Goal: Task Accomplishment & Management: Manage account settings

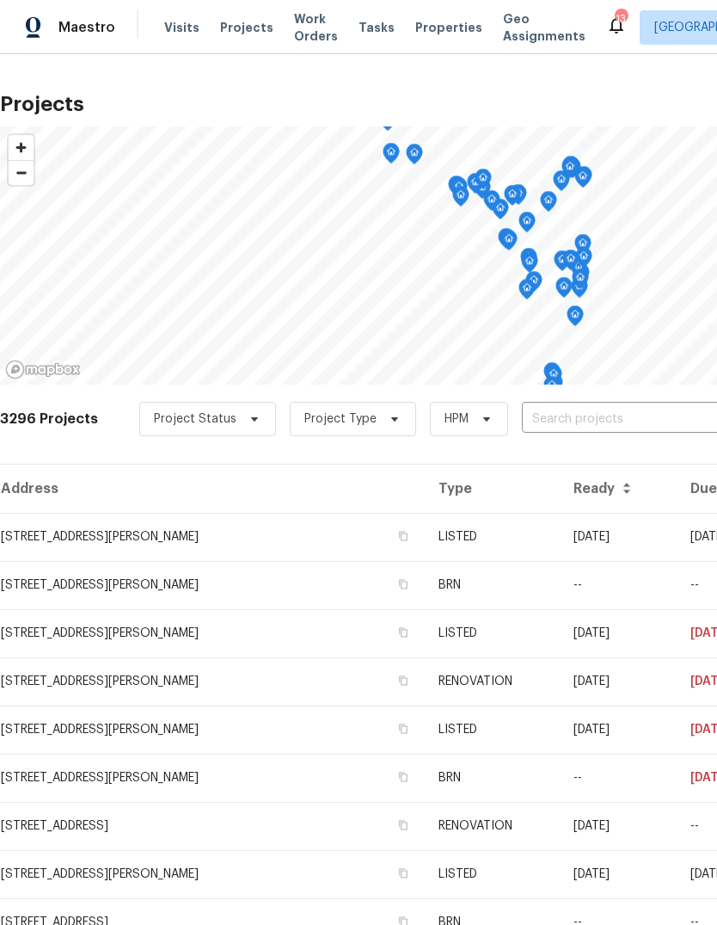
click at [601, 428] on input "text" at bounding box center [620, 419] width 197 height 27
type input "5040"
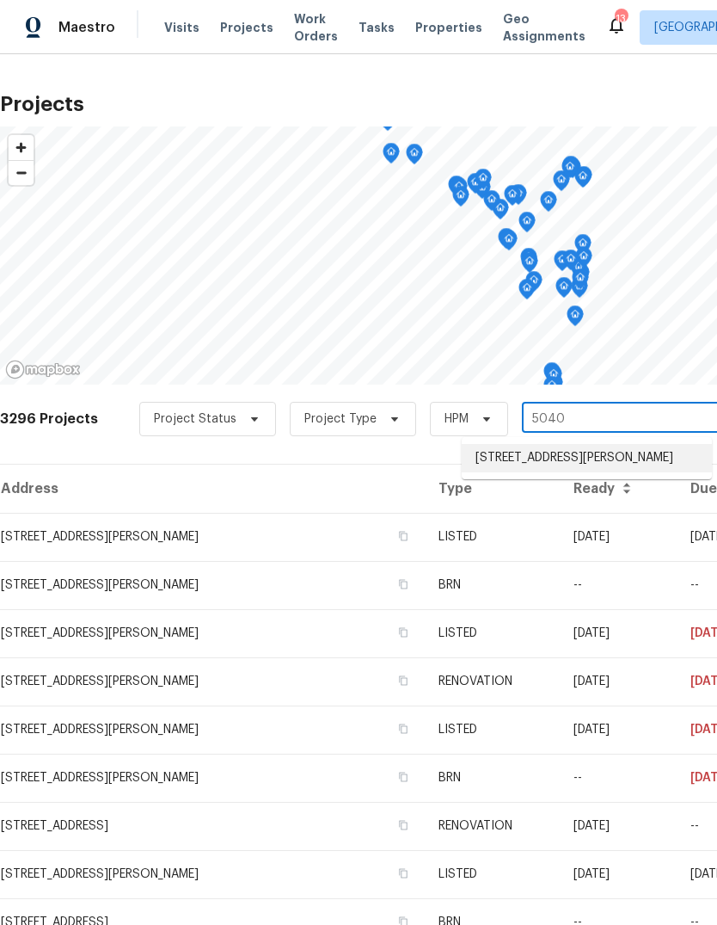
click at [570, 454] on li "[STREET_ADDRESS][PERSON_NAME]" at bounding box center [587, 458] width 250 height 28
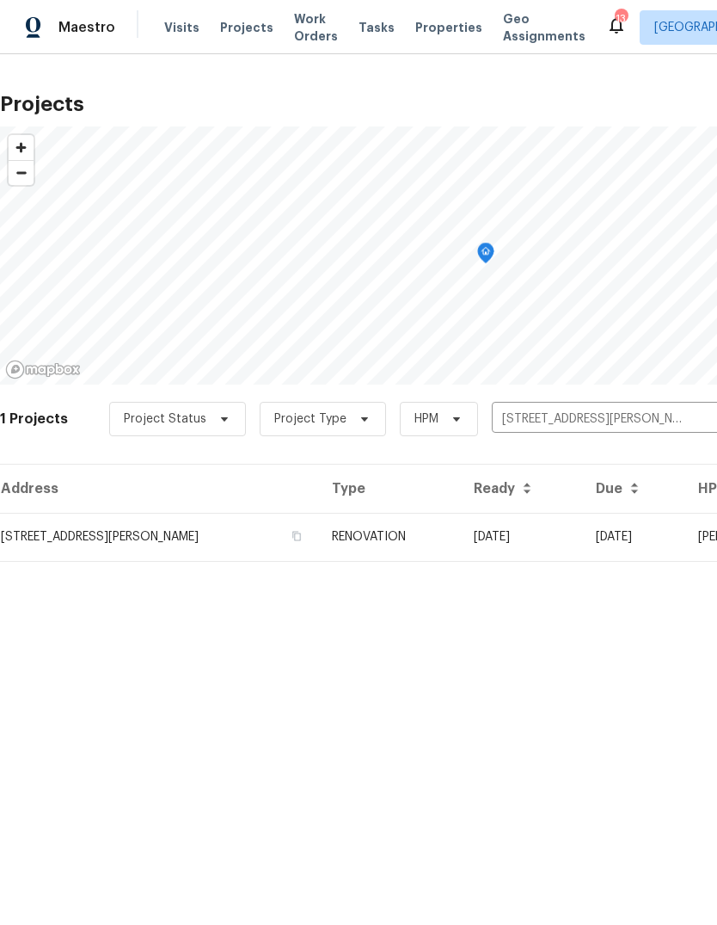
click at [439, 546] on td "RENOVATION" at bounding box center [389, 537] width 142 height 48
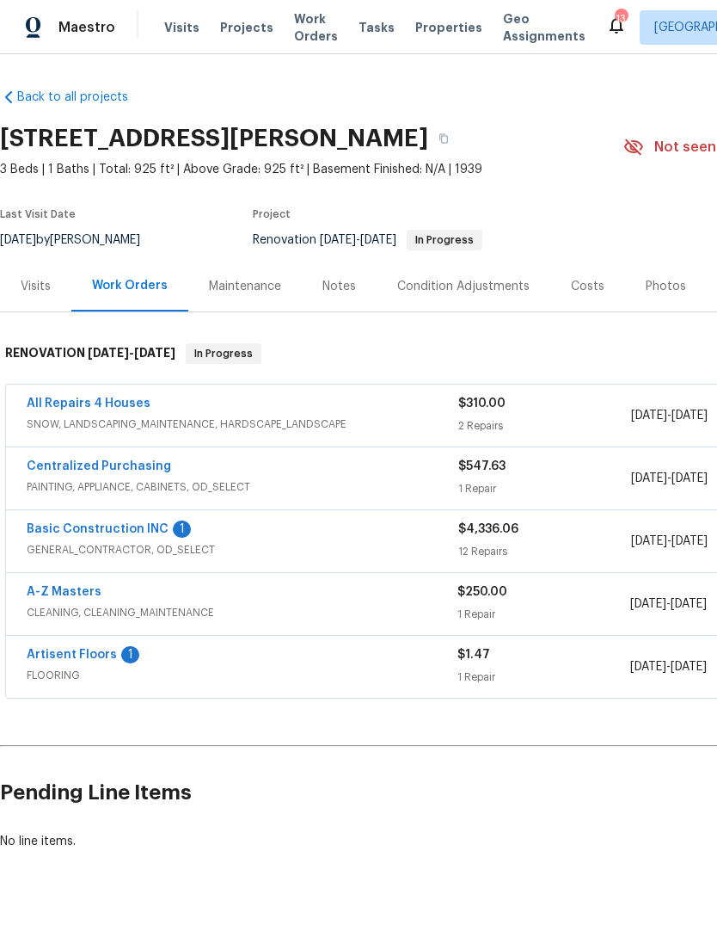
click at [159, 526] on link "Basic Construction INC" at bounding box center [98, 529] width 142 height 12
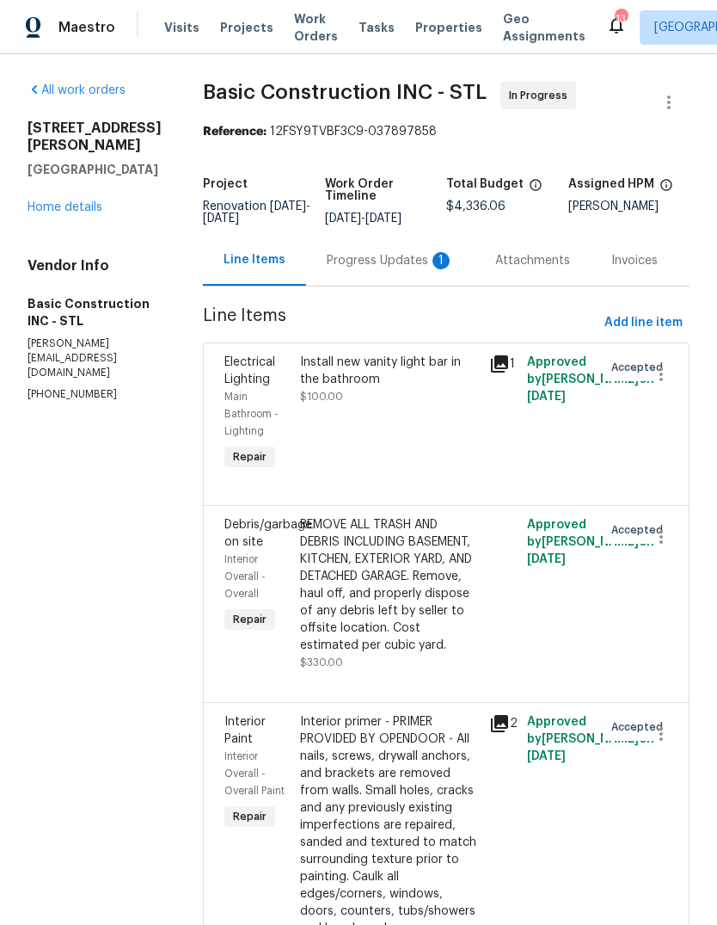
click at [417, 284] on div "Progress Updates 1" at bounding box center [390, 260] width 169 height 51
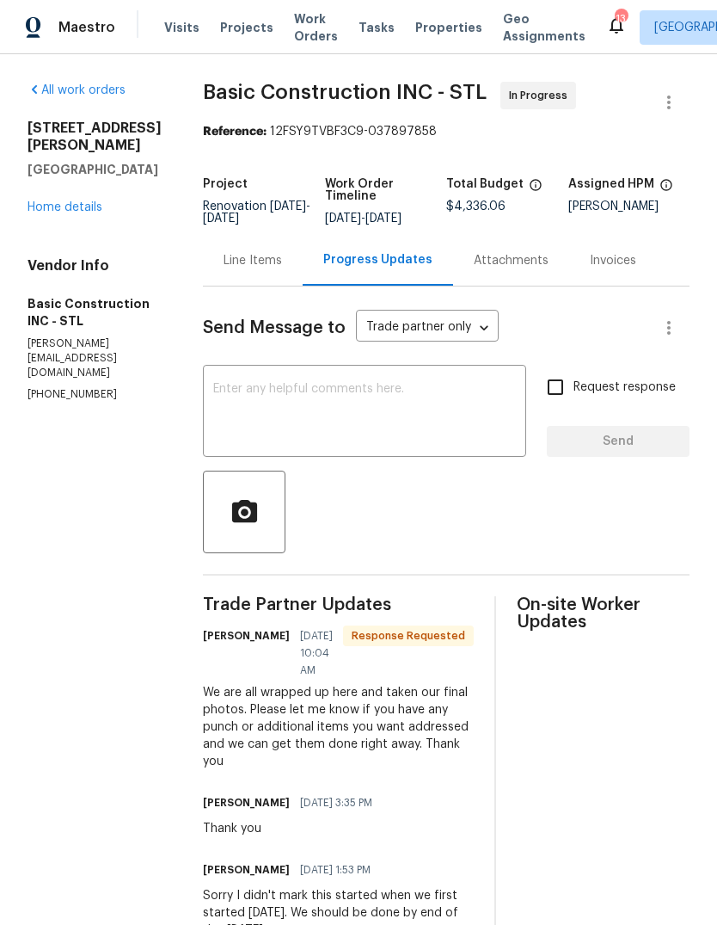
click at [81, 213] on link "Home details" at bounding box center [65, 207] width 75 height 12
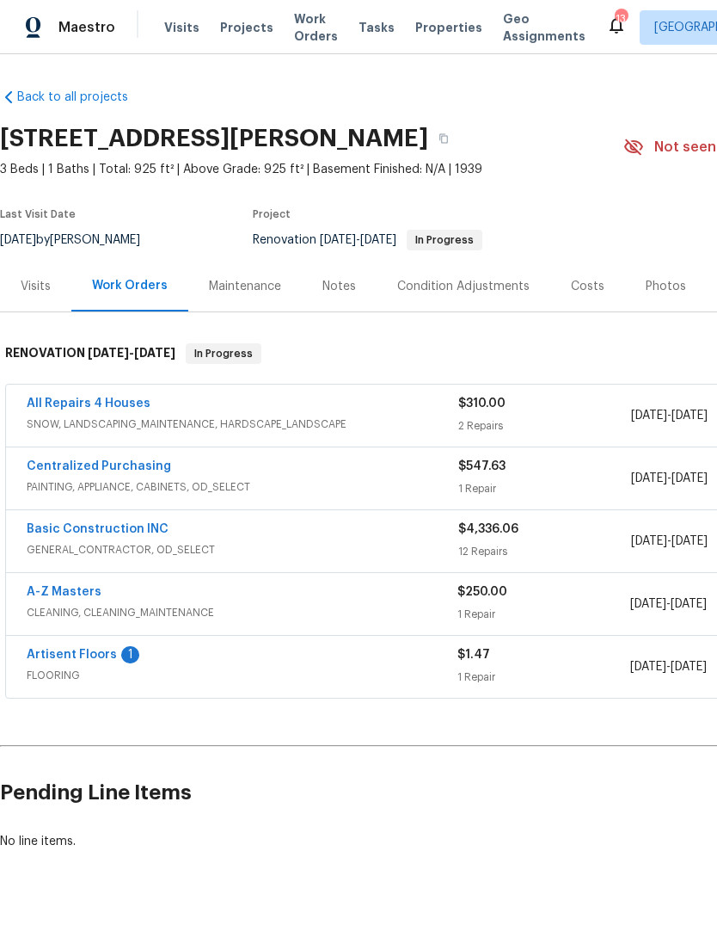
click at [121, 658] on div "1" at bounding box center [130, 654] width 18 height 17
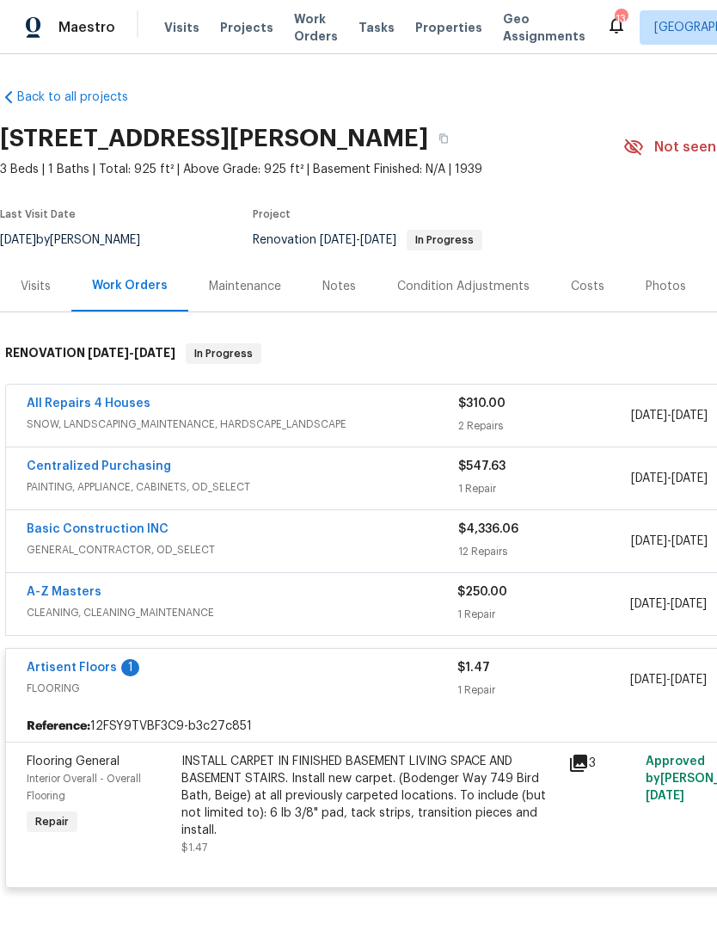
click at [106, 672] on link "Artisent Floors" at bounding box center [72, 668] width 90 height 12
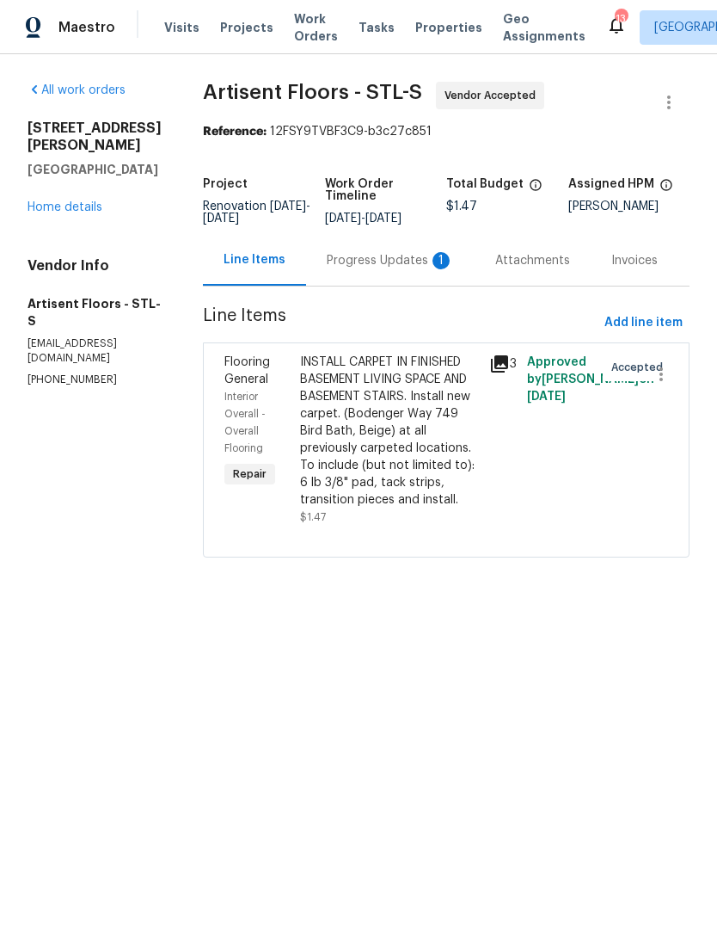
click at [415, 283] on div "Progress Updates 1" at bounding box center [390, 260] width 169 height 51
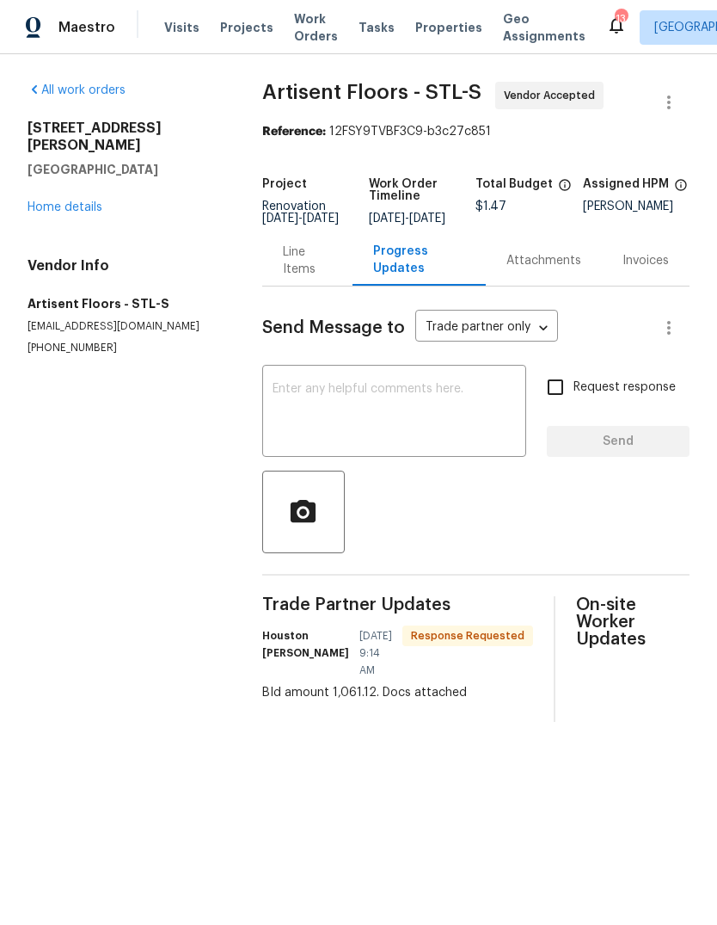
click at [312, 278] on div "Line Items" at bounding box center [307, 260] width 49 height 34
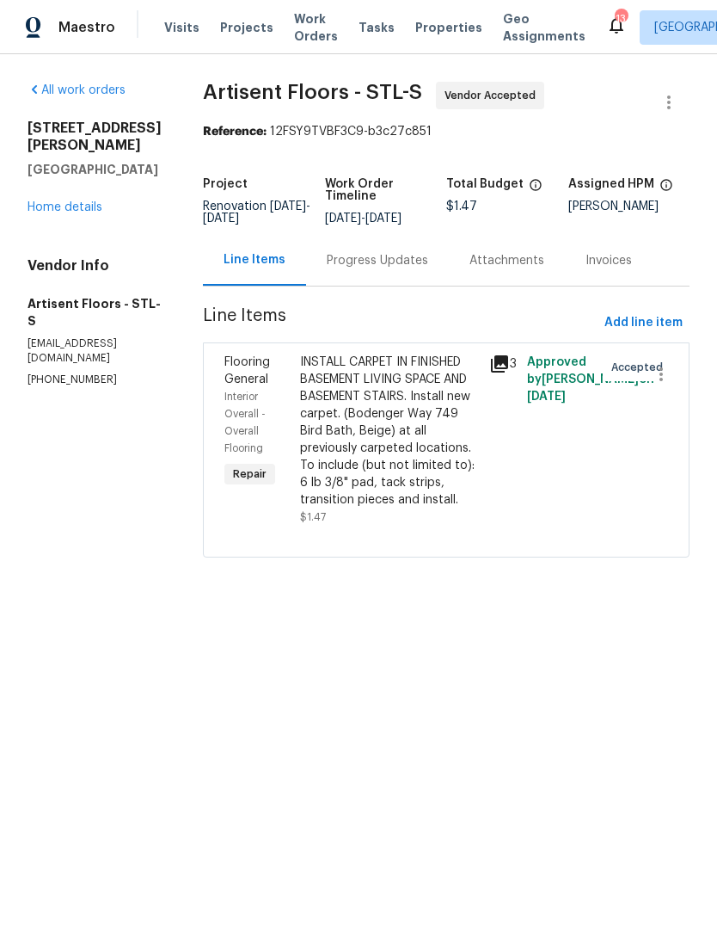
click at [408, 269] on div "Progress Updates" at bounding box center [378, 260] width 102 height 17
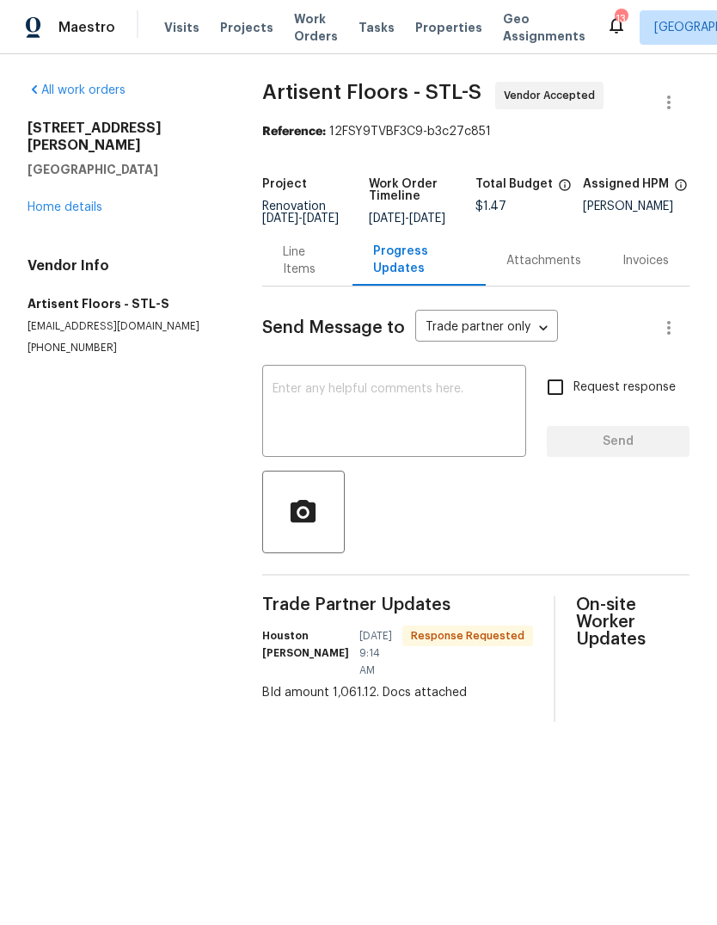
click at [94, 201] on link "Home details" at bounding box center [65, 207] width 75 height 12
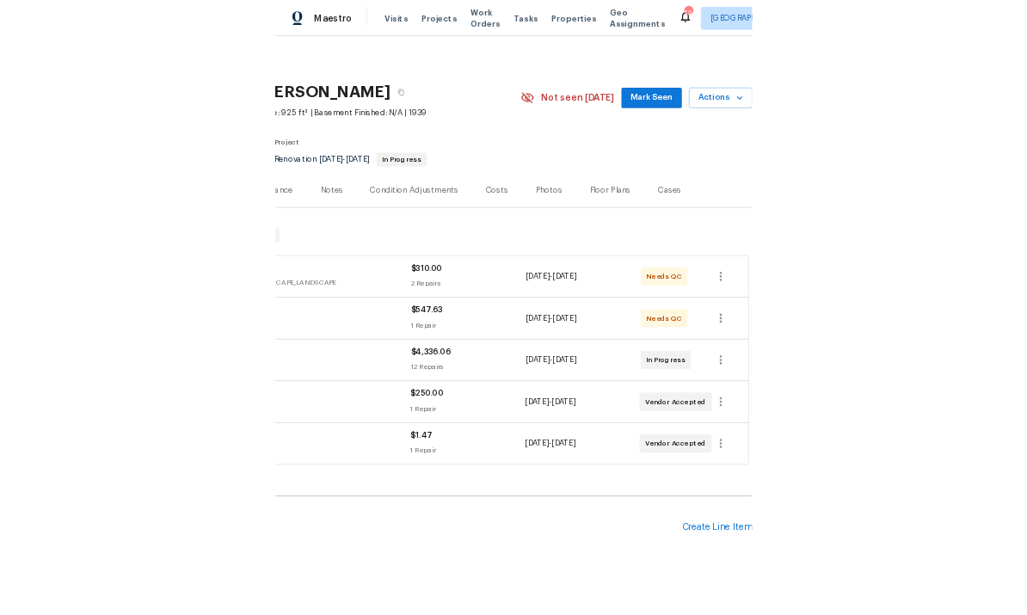
scroll to position [0, 255]
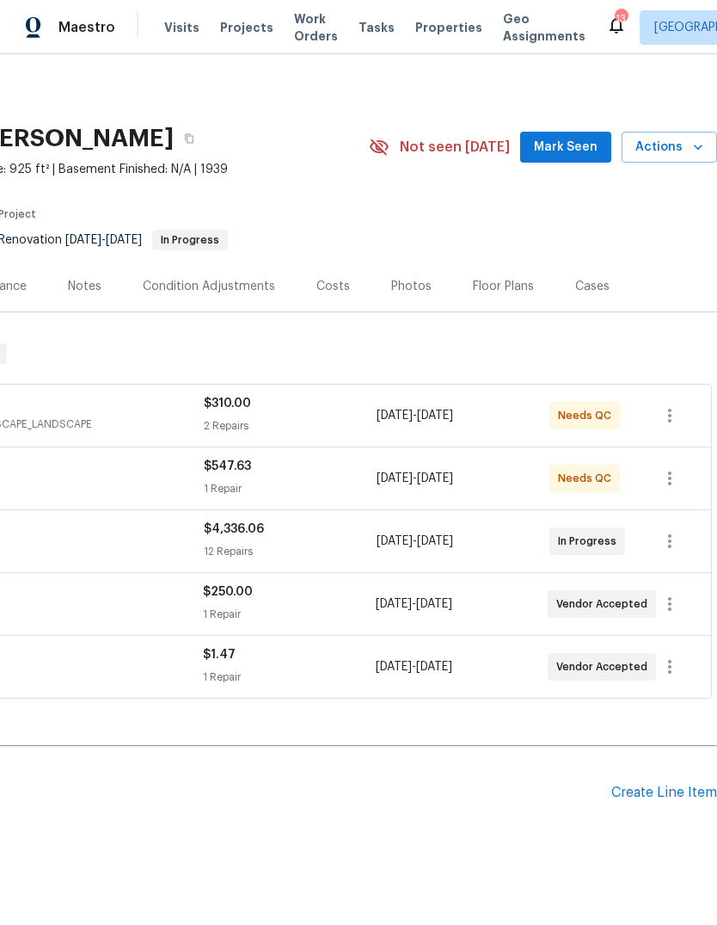
click at [670, 798] on div "Create Line Item" at bounding box center [665, 793] width 106 height 16
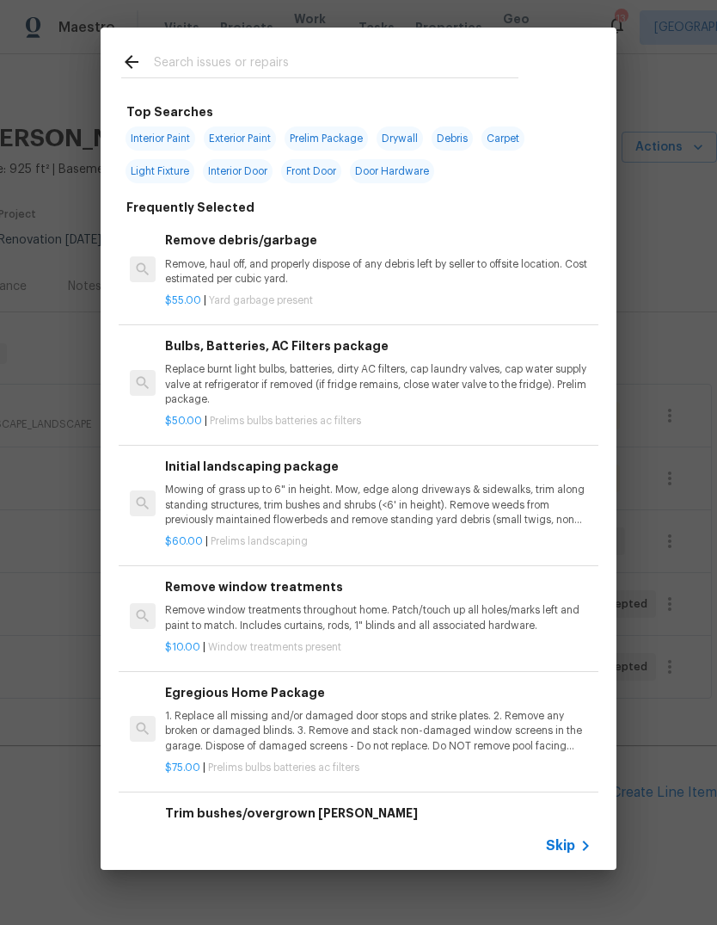
click at [554, 853] on span "Skip" at bounding box center [560, 845] width 29 height 17
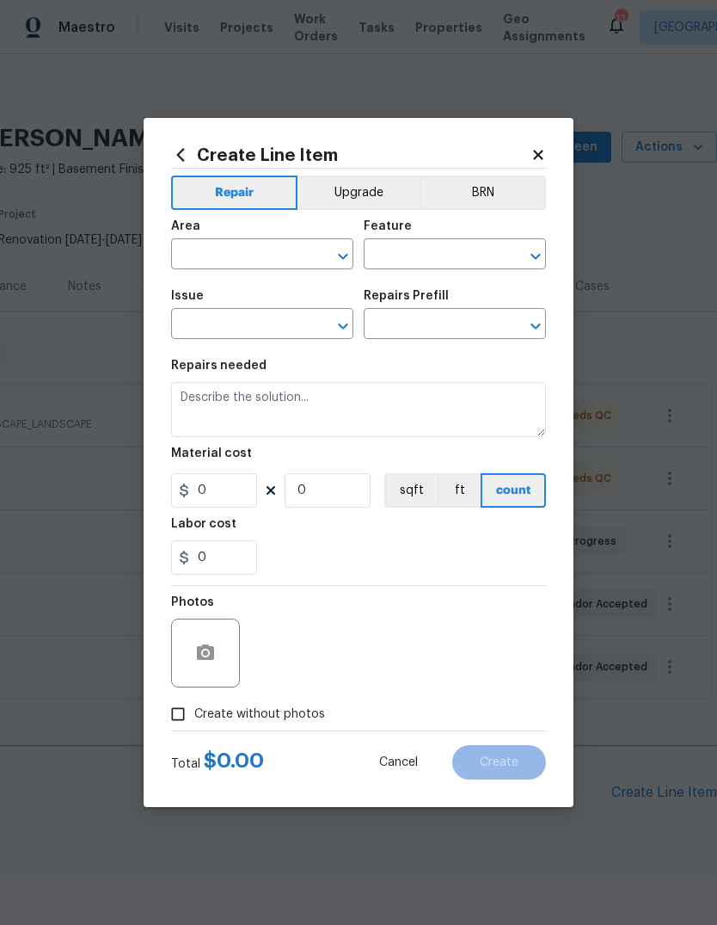
click at [245, 255] on input "text" at bounding box center [238, 256] width 134 height 27
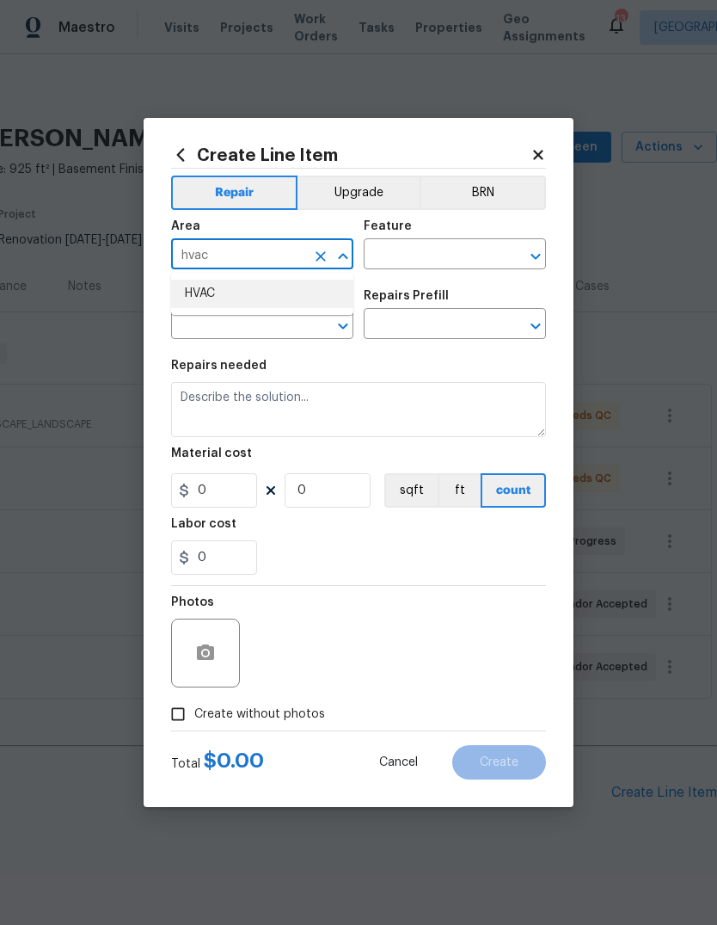
click at [251, 289] on li "HVAC" at bounding box center [262, 294] width 182 height 28
type input "HVAC"
click at [446, 254] on input "text" at bounding box center [431, 256] width 134 height 27
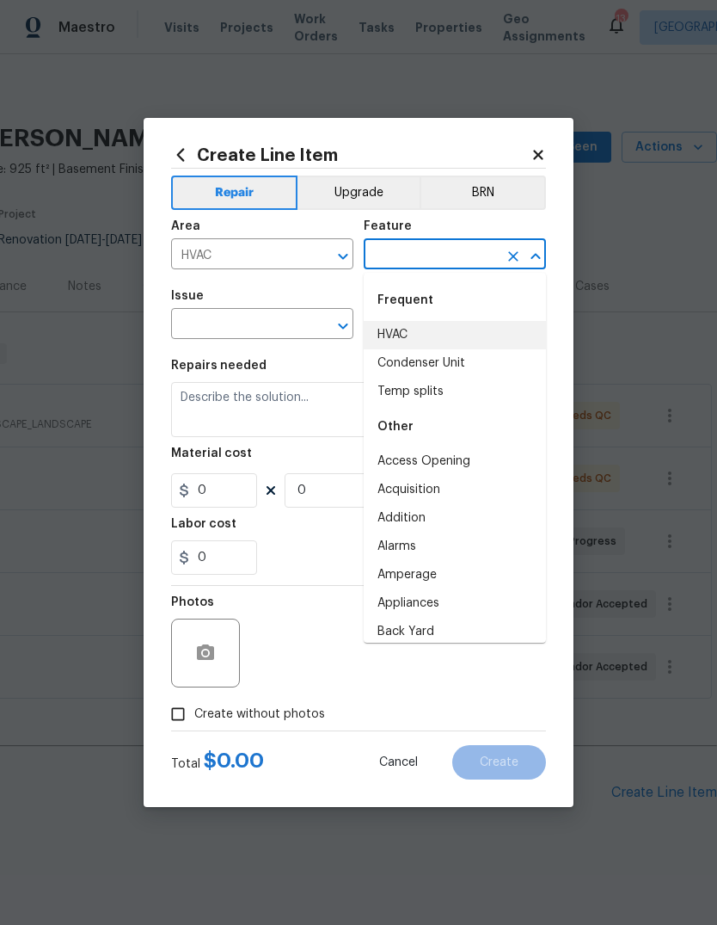
click at [418, 329] on li "HVAC" at bounding box center [455, 335] width 182 height 28
type input "HVAC"
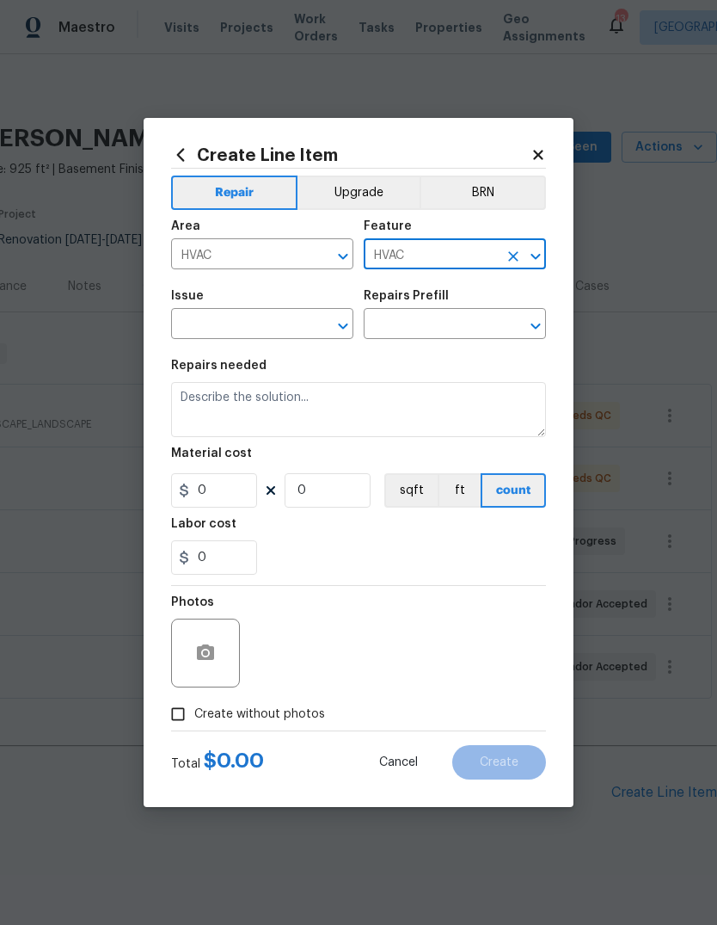
click at [282, 330] on input "text" at bounding box center [238, 325] width 134 height 27
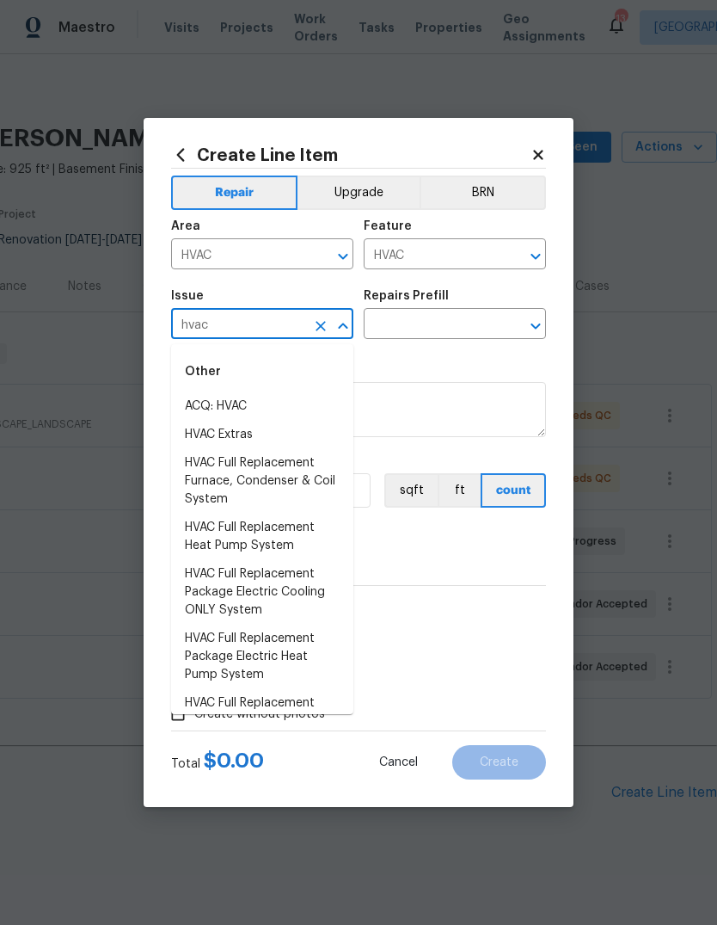
click at [287, 439] on li "HVAC Extras" at bounding box center [262, 435] width 182 height 28
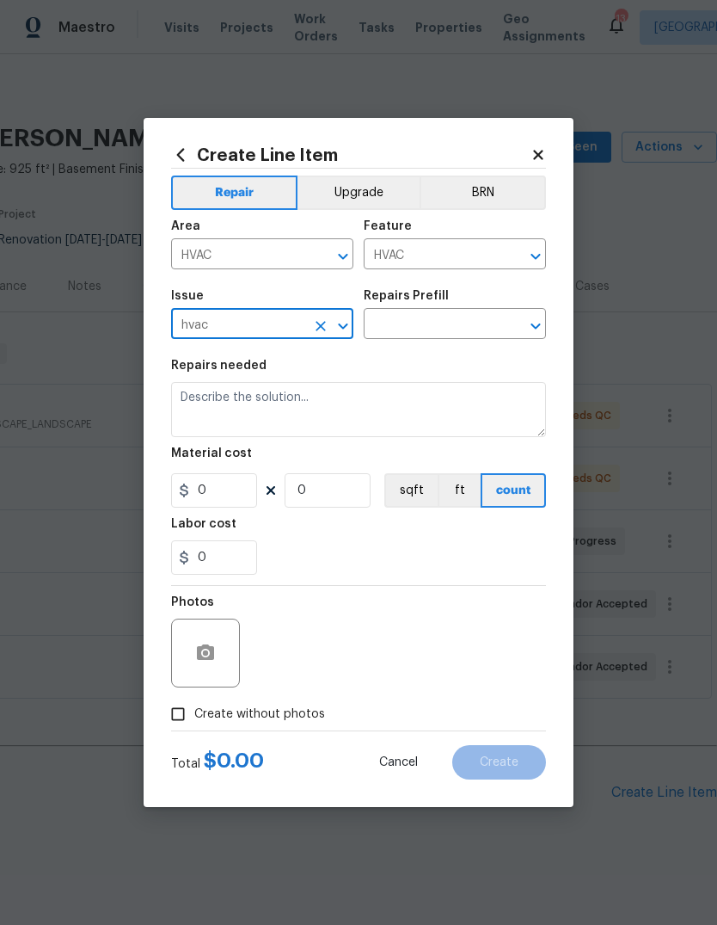
type input "HVAC Extras"
click at [459, 329] on input "text" at bounding box center [431, 325] width 134 height 27
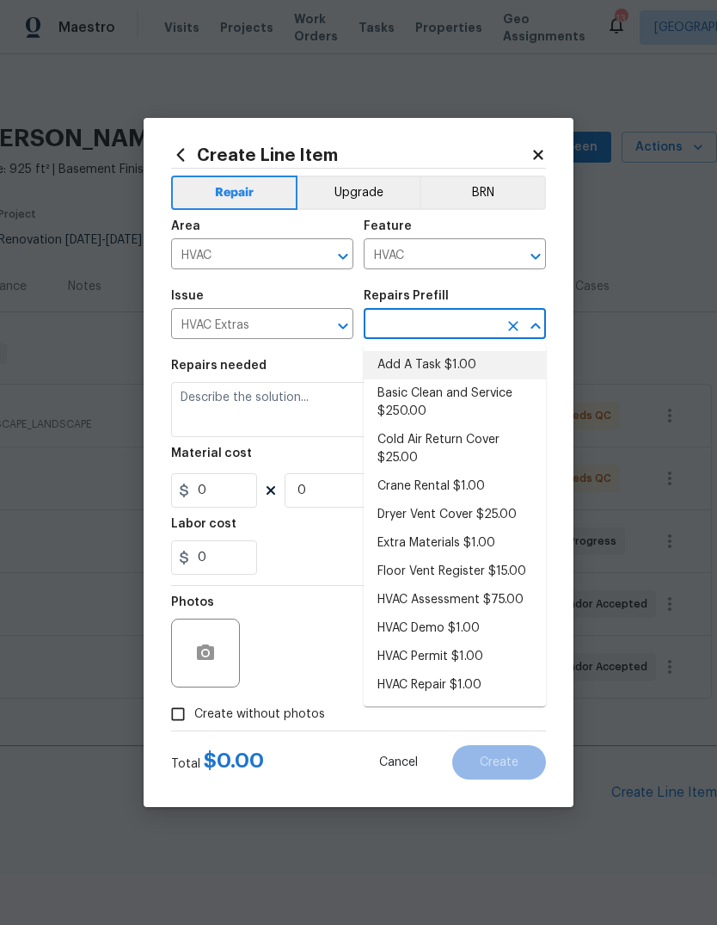
click at [478, 373] on li "Add A Task $1.00" at bounding box center [455, 365] width 182 height 28
type input "Add A Task $1.00"
type textarea "HPM to detail"
type input "1"
type input "Add A Task $1.00"
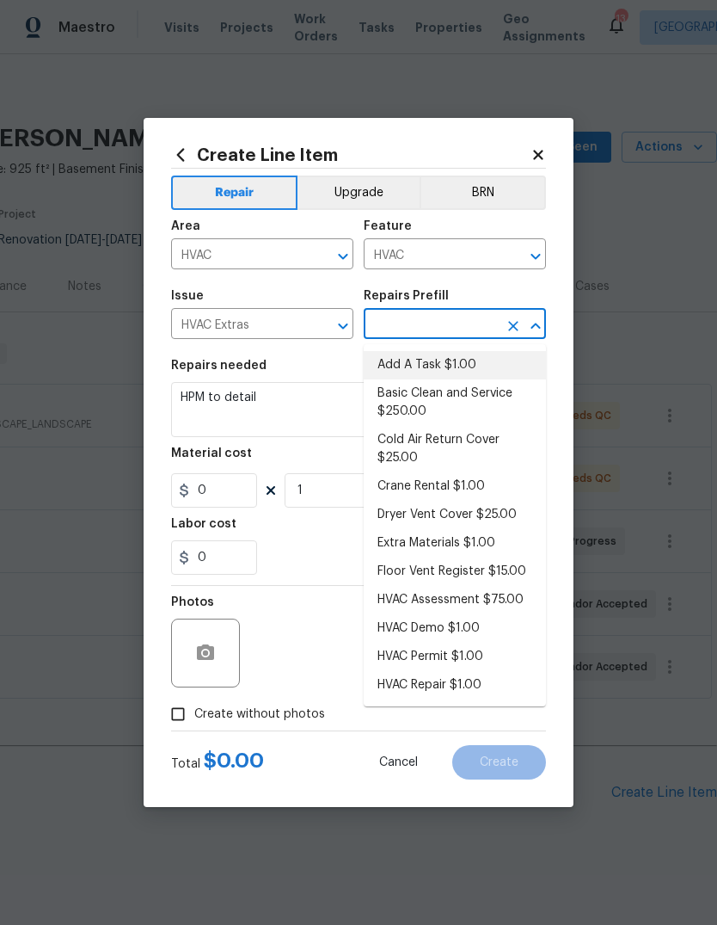
type input "1"
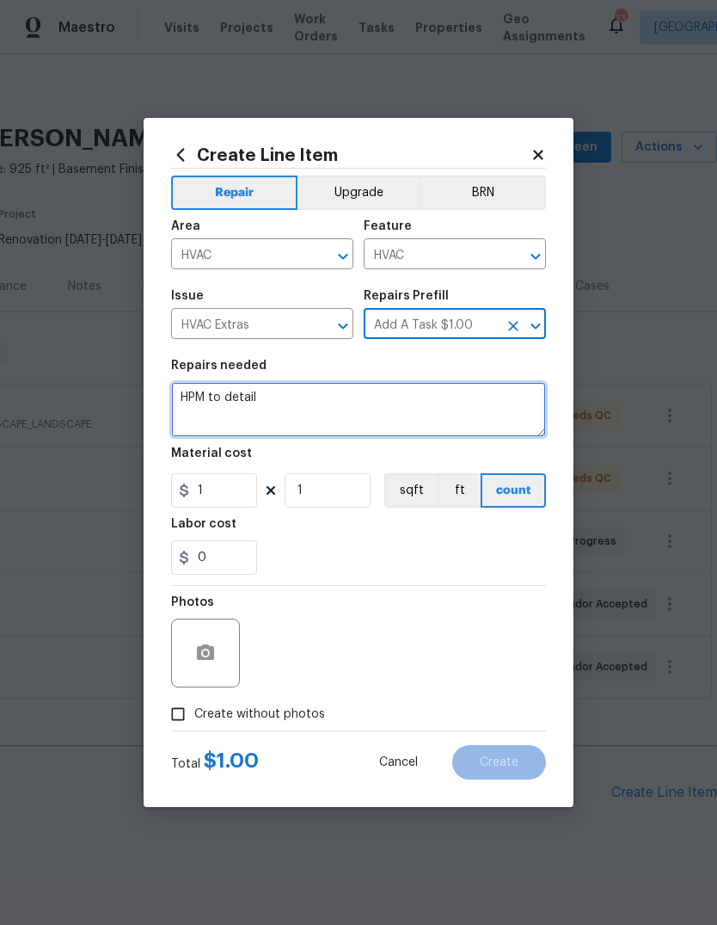
click at [418, 413] on textarea "HPM to detail" at bounding box center [358, 409] width 375 height 55
type textarea "H"
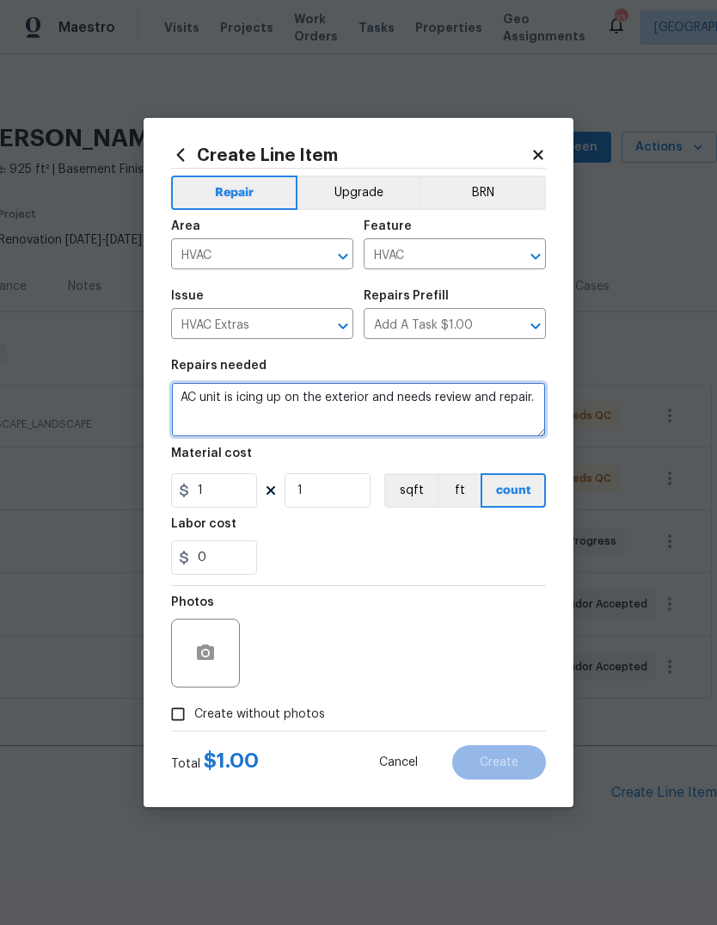
type textarea "AC unit is icing up on the exterior and needs review and repair."
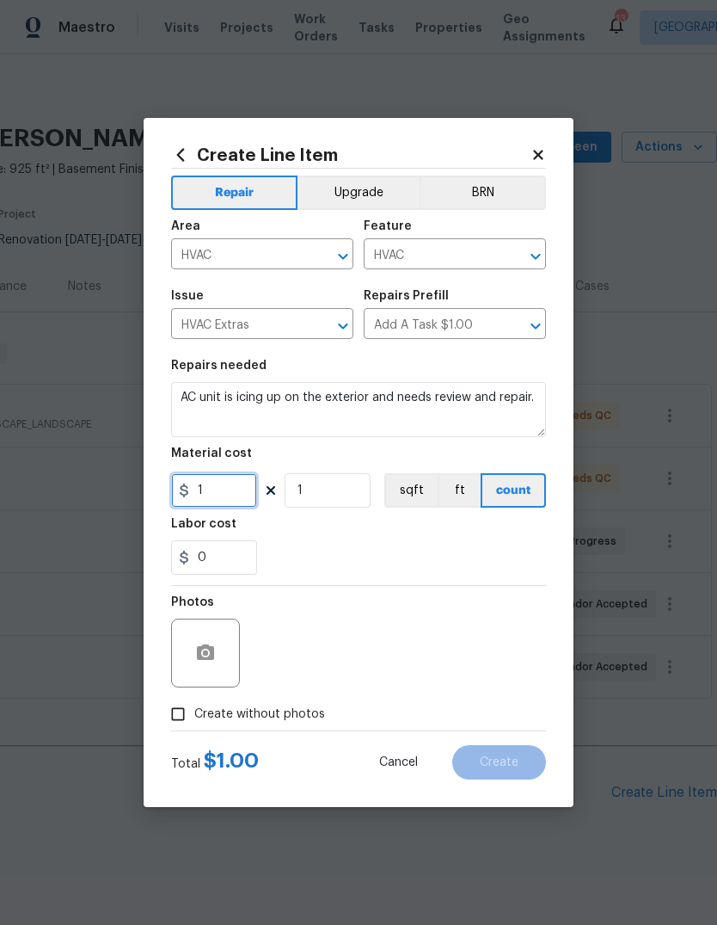
click at [246, 488] on input "1" at bounding box center [214, 490] width 86 height 34
type input "75"
click at [392, 553] on div "0" at bounding box center [358, 557] width 375 height 34
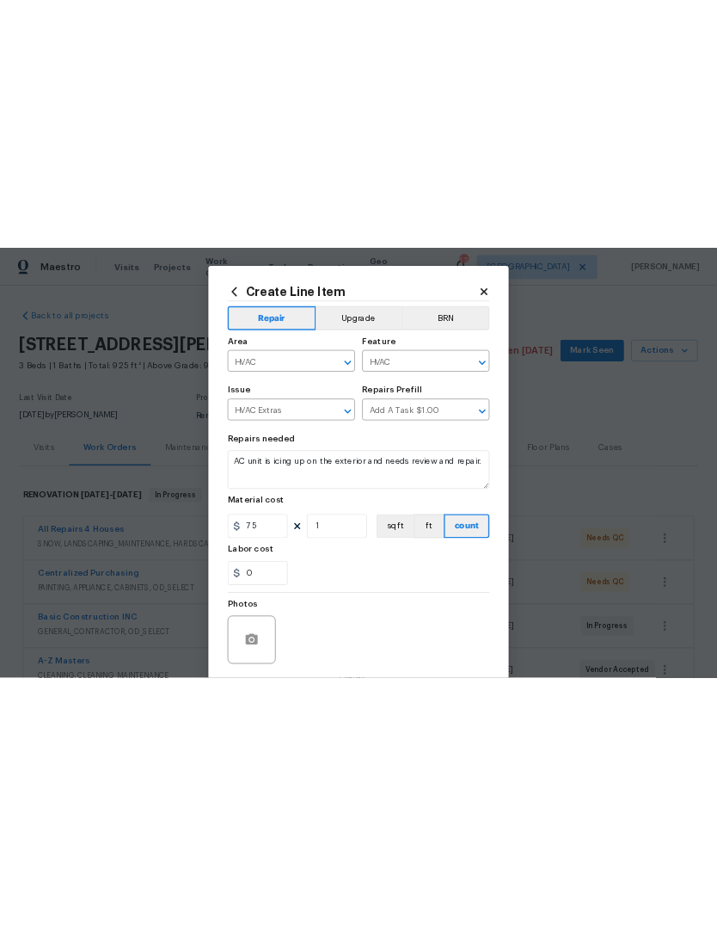
scroll to position [0, 0]
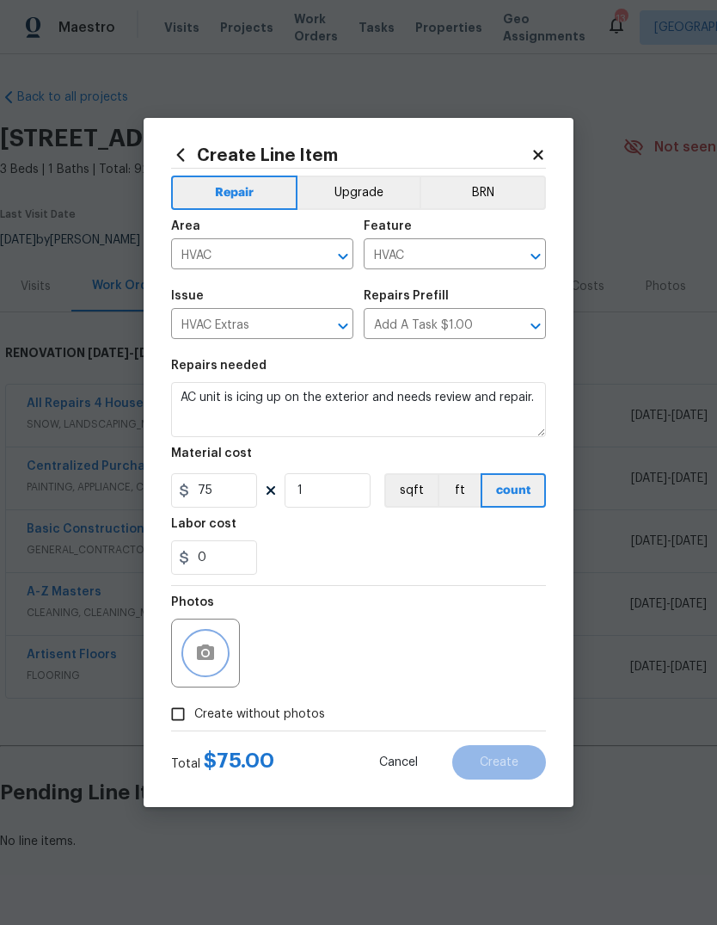
click at [200, 660] on icon "button" at bounding box center [205, 651] width 17 height 15
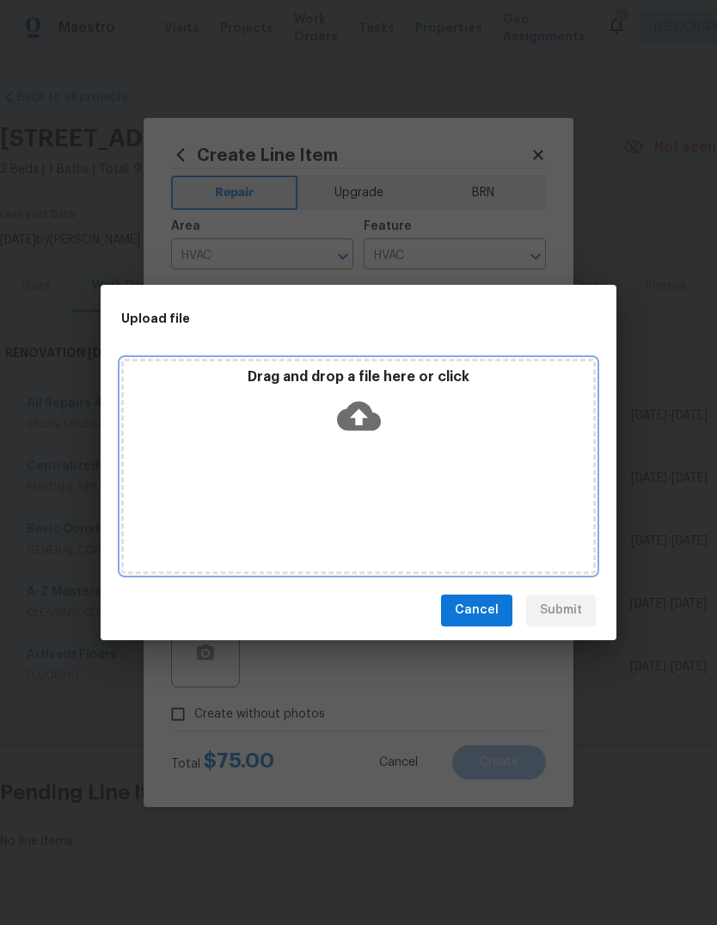
click at [371, 423] on icon at bounding box center [359, 415] width 44 height 29
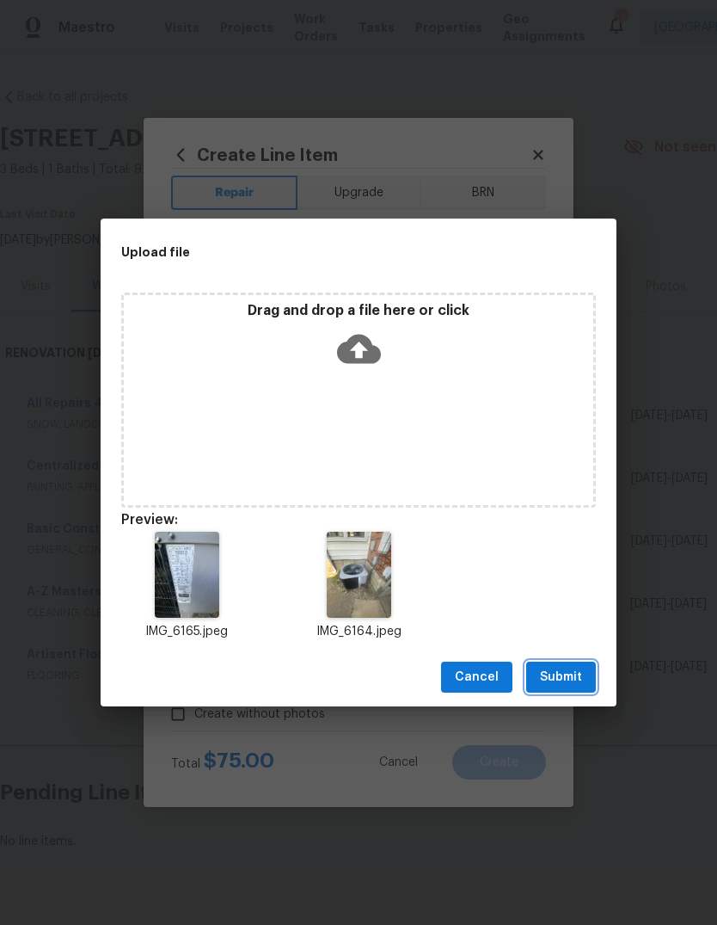
click at [580, 677] on span "Submit" at bounding box center [561, 678] width 42 height 22
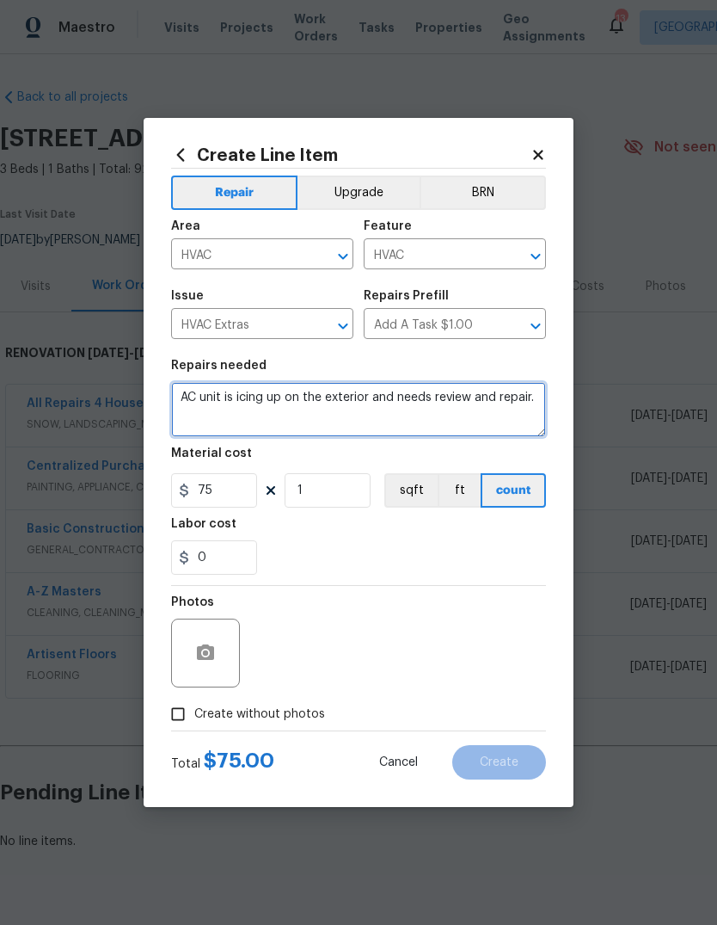
click at [538, 397] on textarea "AC unit is icing up on the exterior and needs review and repair." at bounding box center [358, 409] width 375 height 55
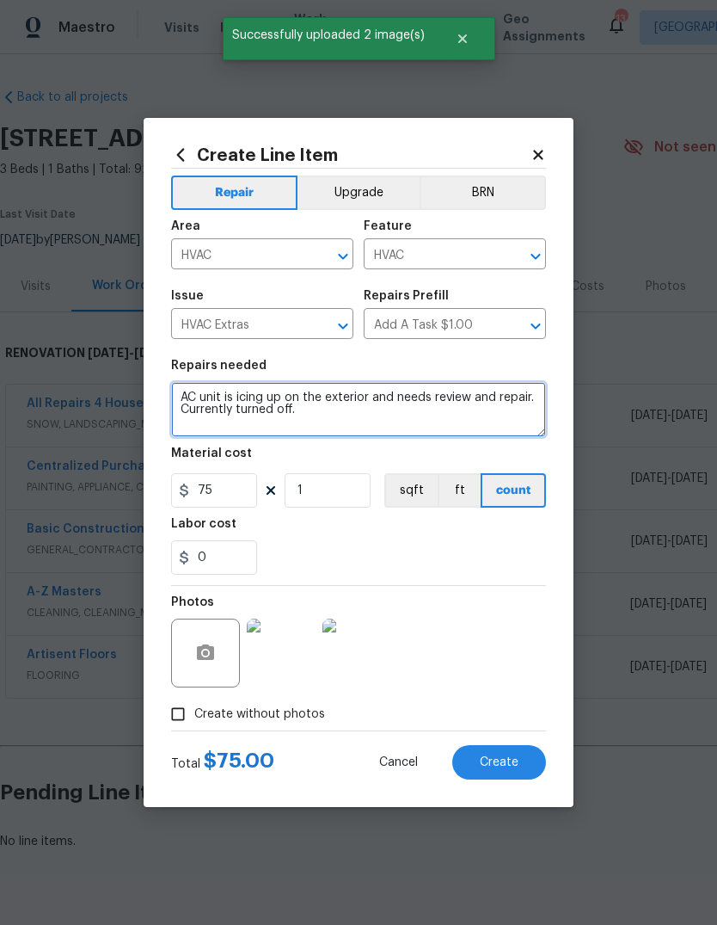
type textarea "AC unit is icing up on the exterior and needs review and repair. Currently turn…"
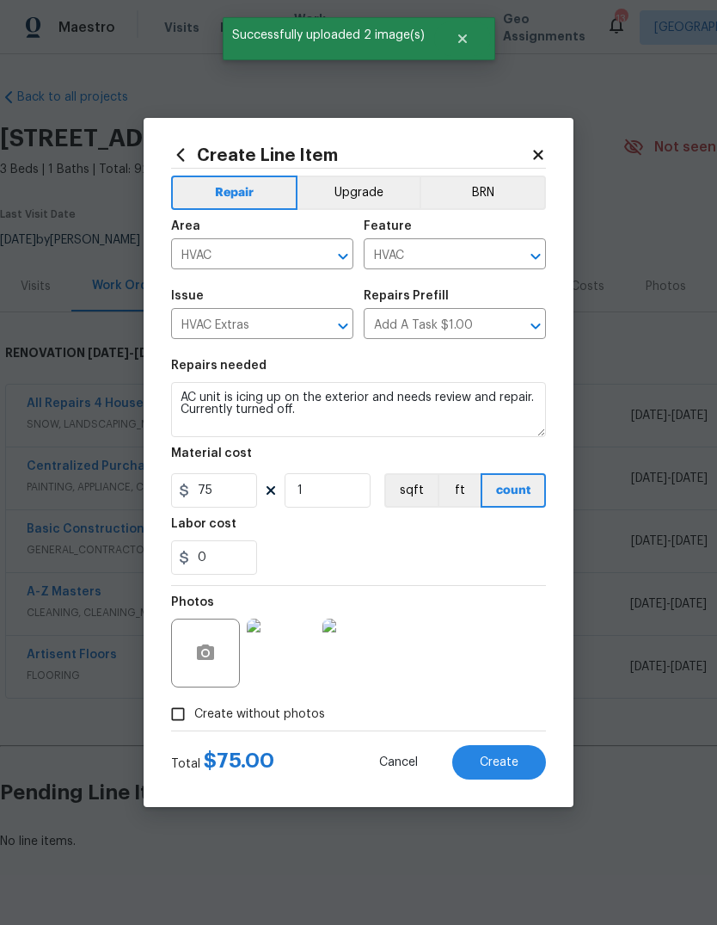
click at [424, 534] on div "Labor cost" at bounding box center [358, 529] width 375 height 22
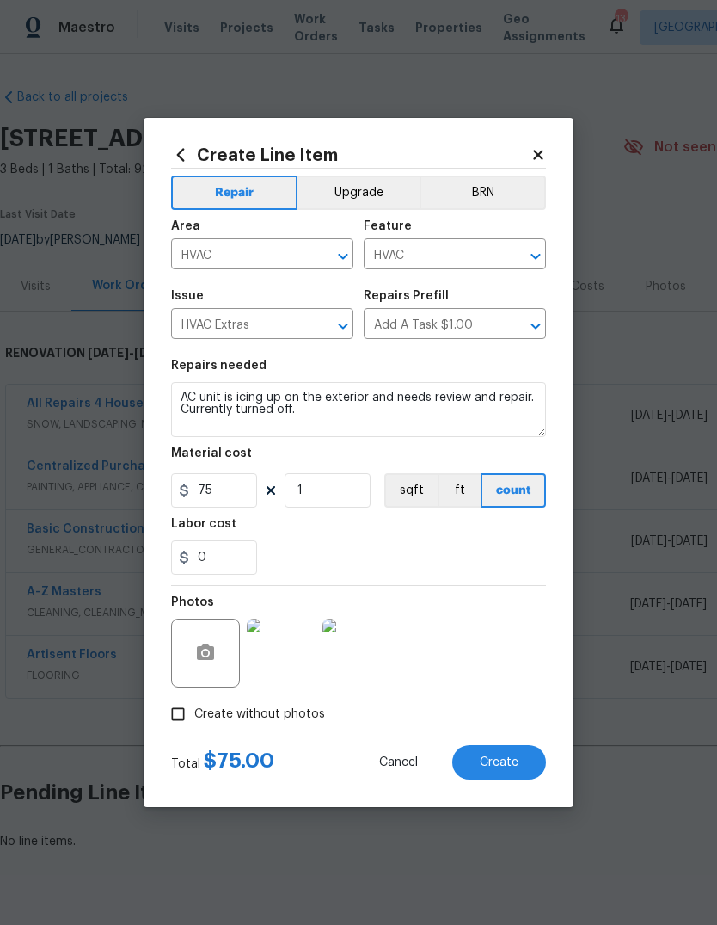
click at [505, 764] on span "Create" at bounding box center [499, 762] width 39 height 13
type input "0"
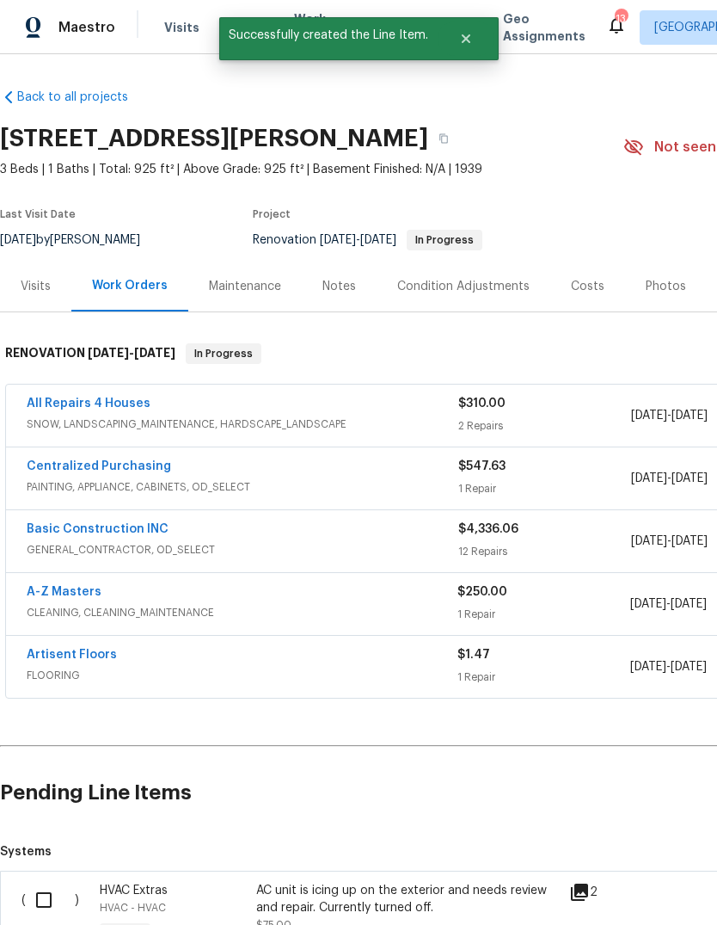
click at [52, 896] on input "checkbox" at bounding box center [50, 900] width 49 height 36
checkbox input "true"
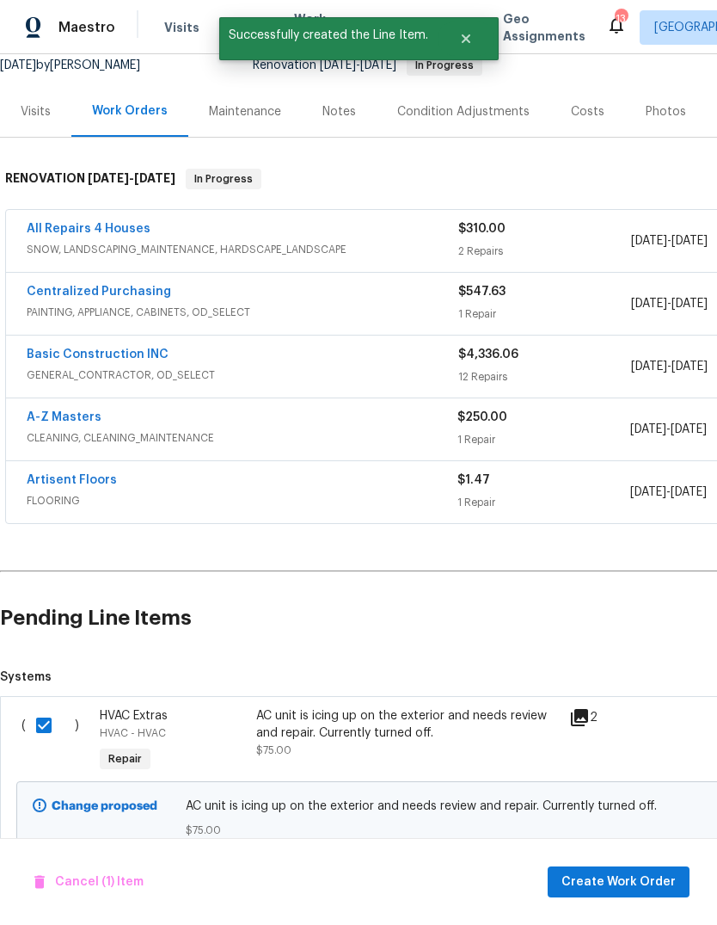
scroll to position [174, 0]
click at [622, 875] on span "Create Work Order" at bounding box center [619, 882] width 114 height 22
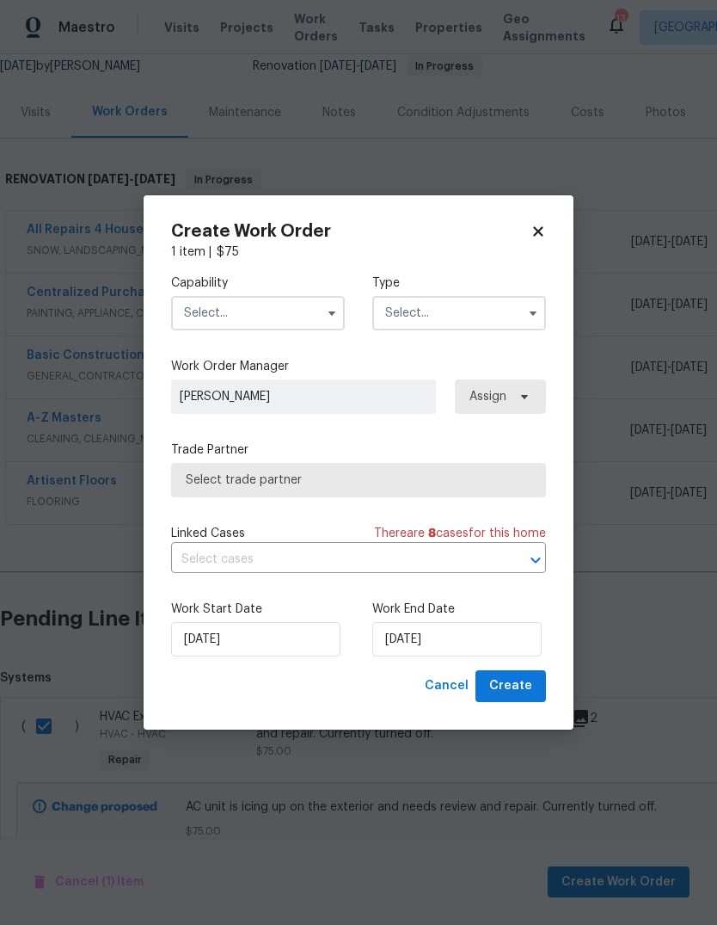
click at [292, 313] on input "text" at bounding box center [258, 313] width 174 height 34
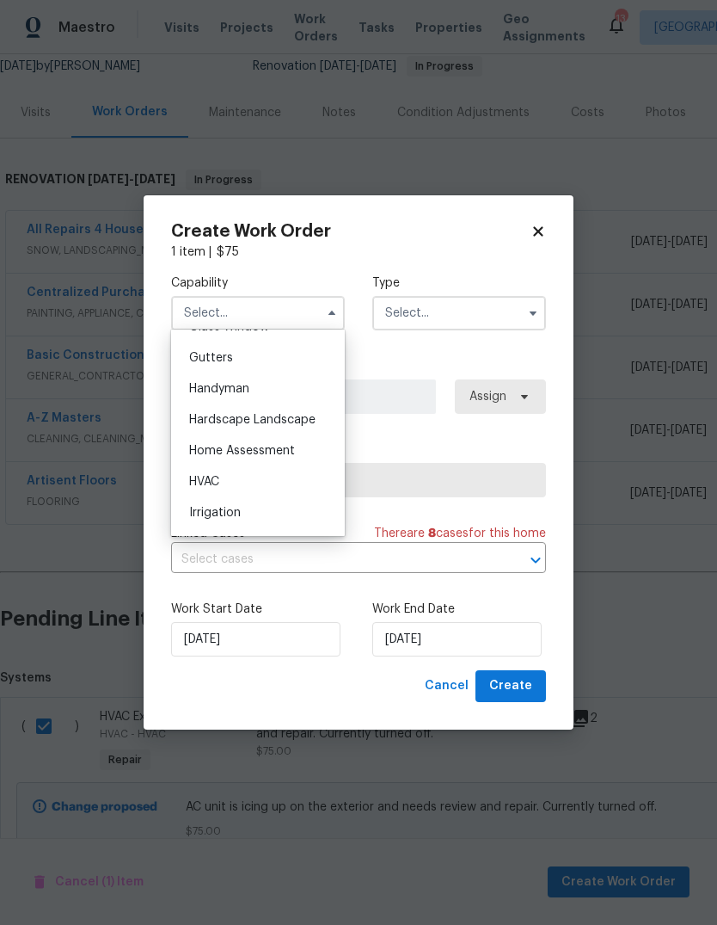
scroll to position [944, 0]
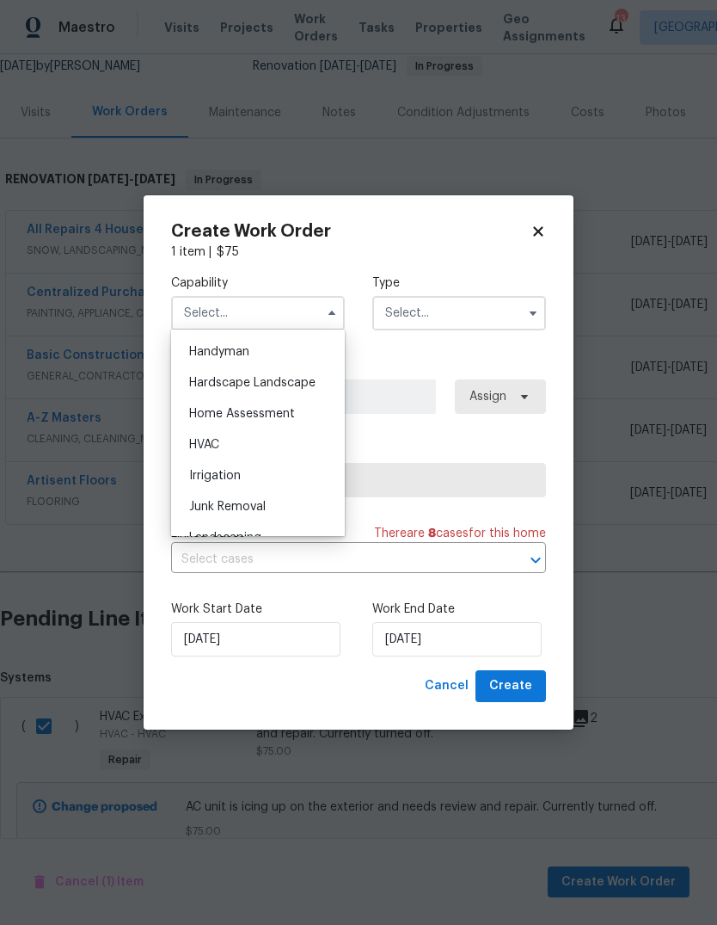
click at [301, 440] on div "HVAC" at bounding box center [257, 444] width 165 height 31
type input "HVAC"
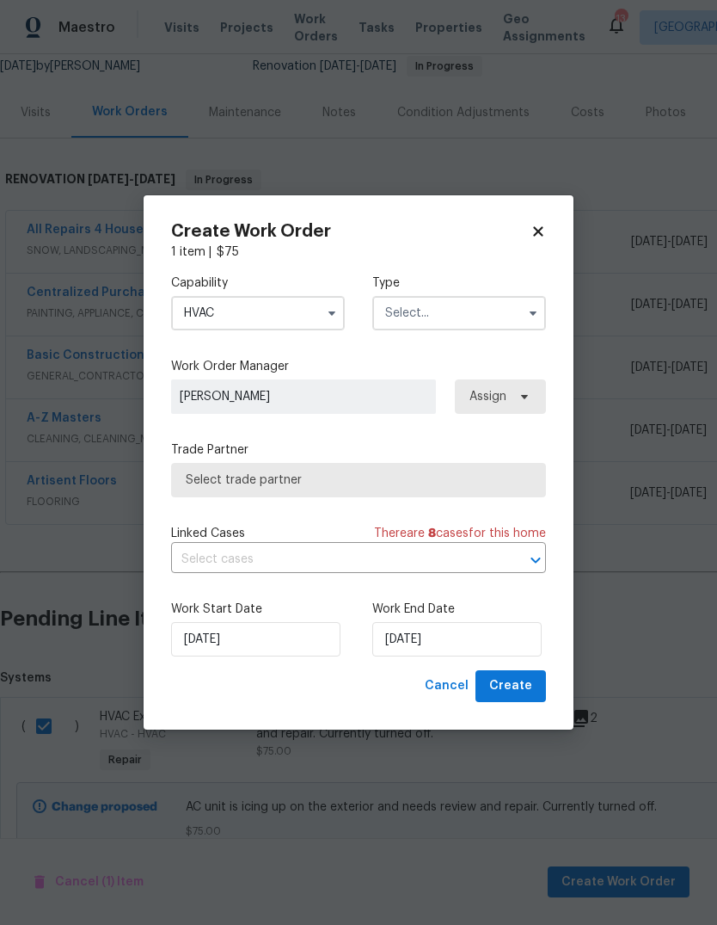
click at [498, 298] on input "text" at bounding box center [460, 313] width 174 height 34
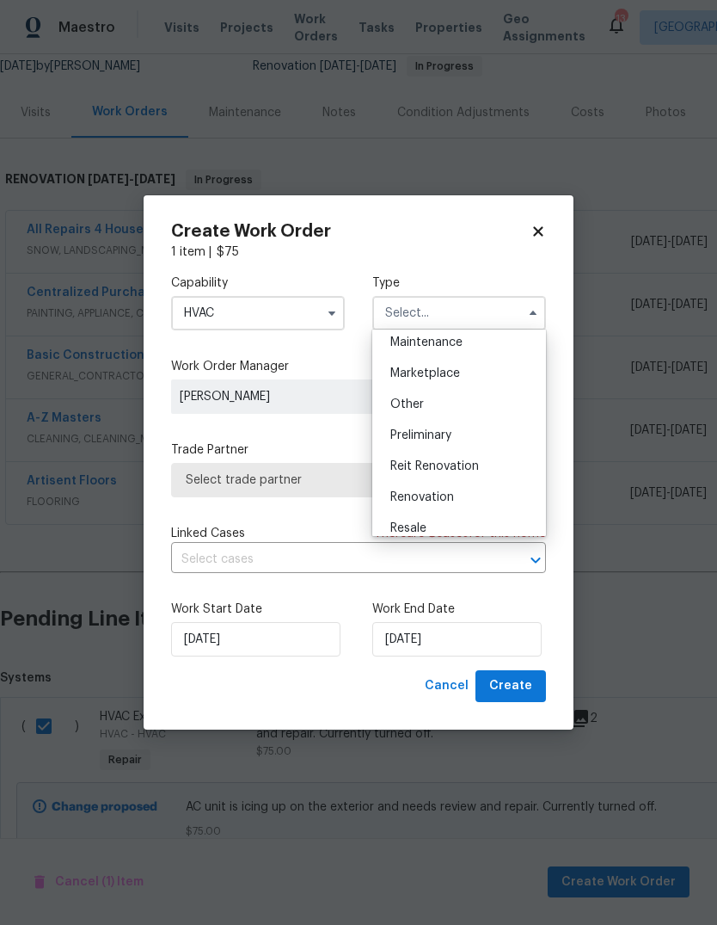
scroll to position [299, 0]
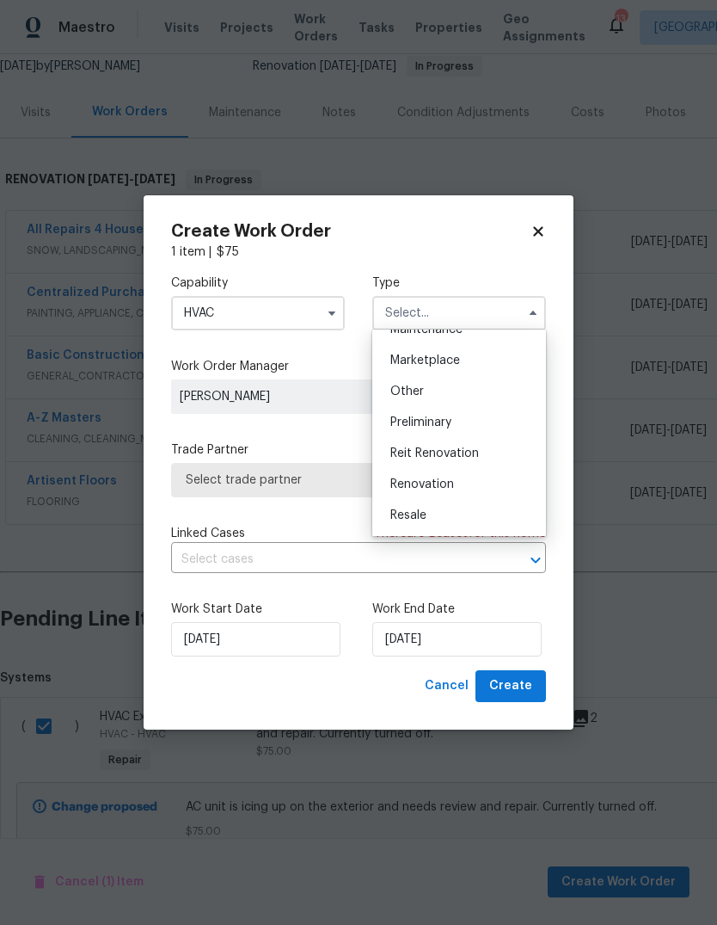
click at [483, 485] on div "Renovation" at bounding box center [459, 484] width 165 height 31
type input "Renovation"
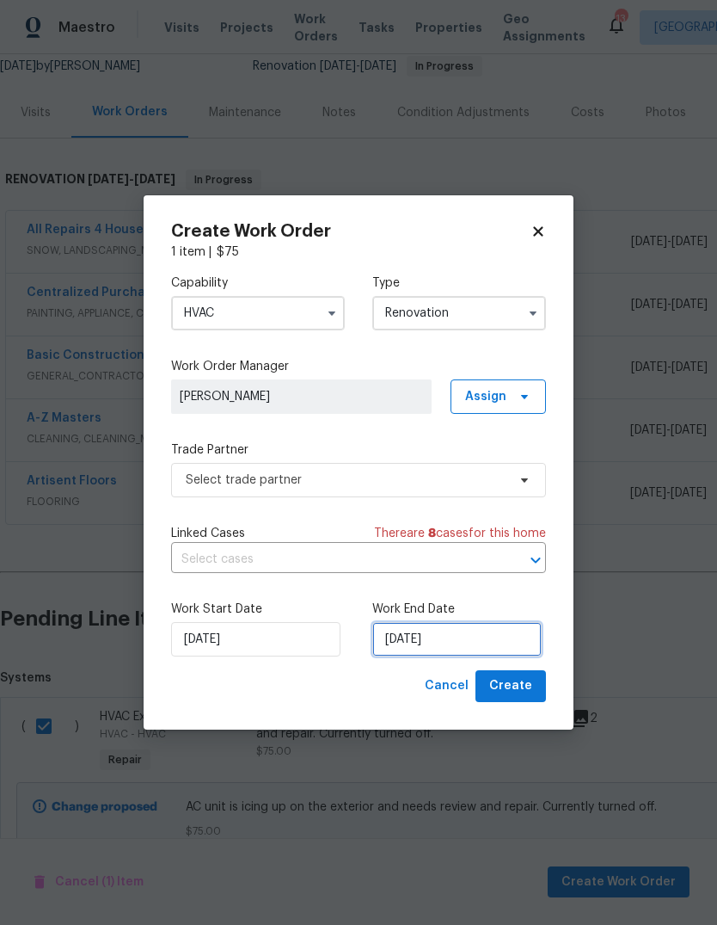
click at [505, 640] on input "[DATE]" at bounding box center [457, 639] width 169 height 34
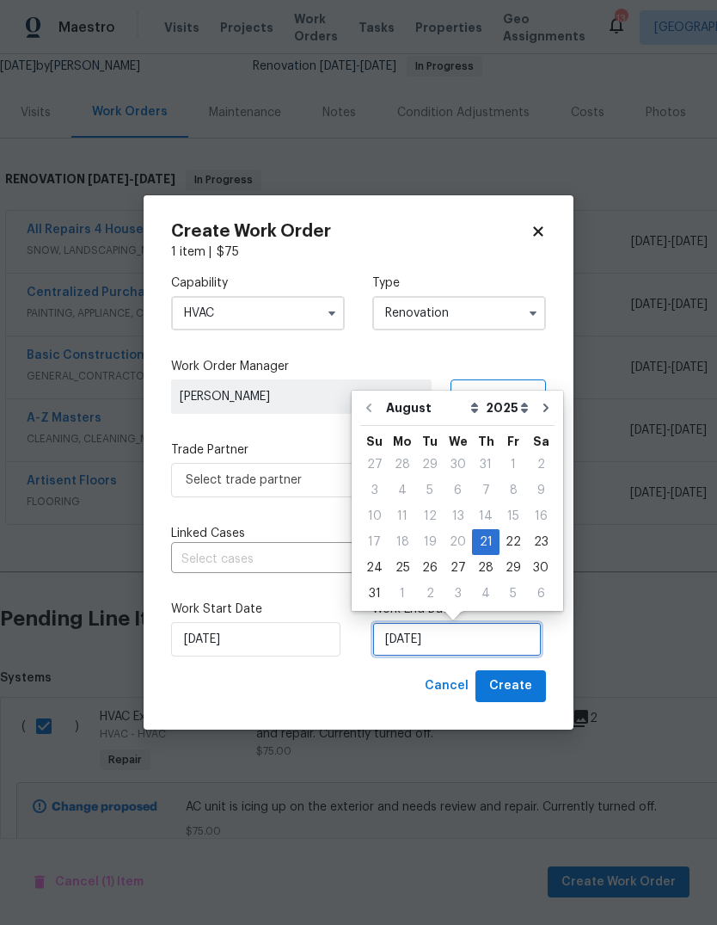
scroll to position [13, 0]
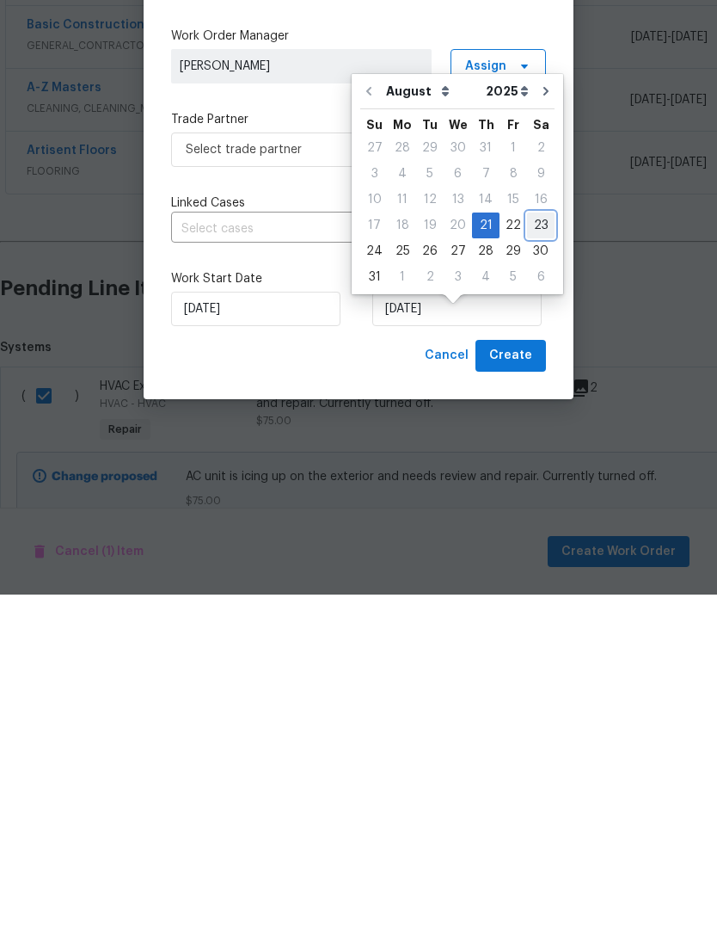
click at [541, 544] on div "23" at bounding box center [541, 556] width 28 height 24
type input "[DATE]"
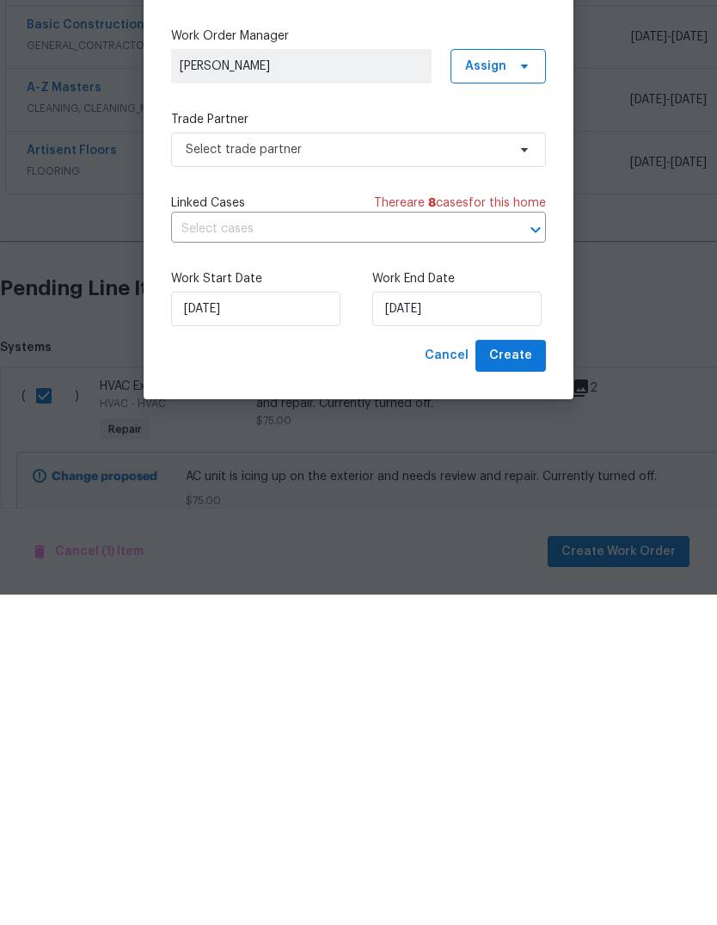
scroll to position [65, 0]
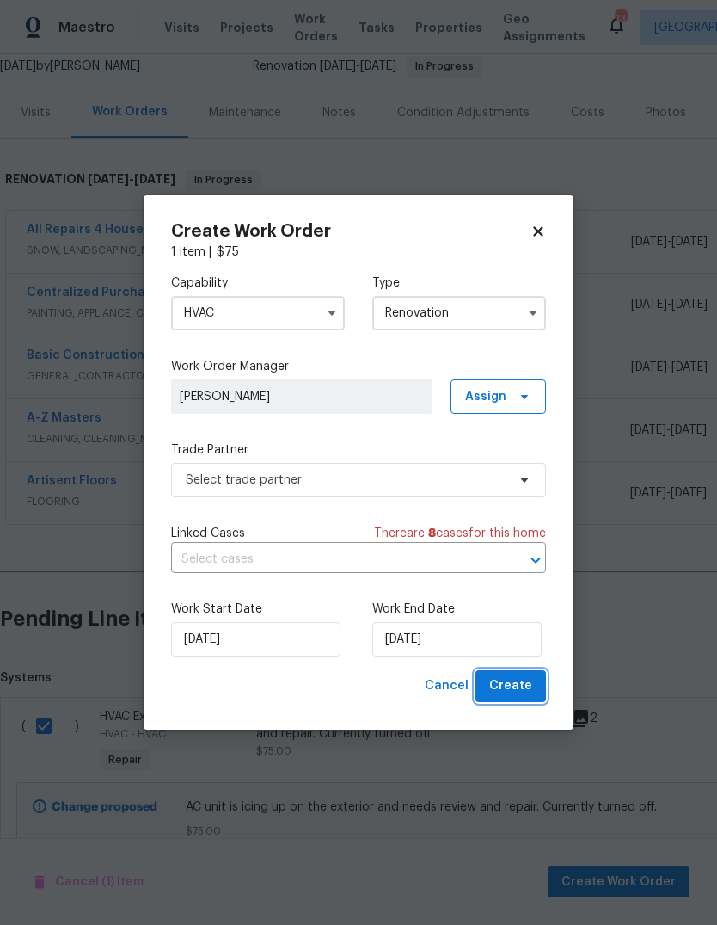
click at [513, 691] on span "Create" at bounding box center [511, 686] width 43 height 22
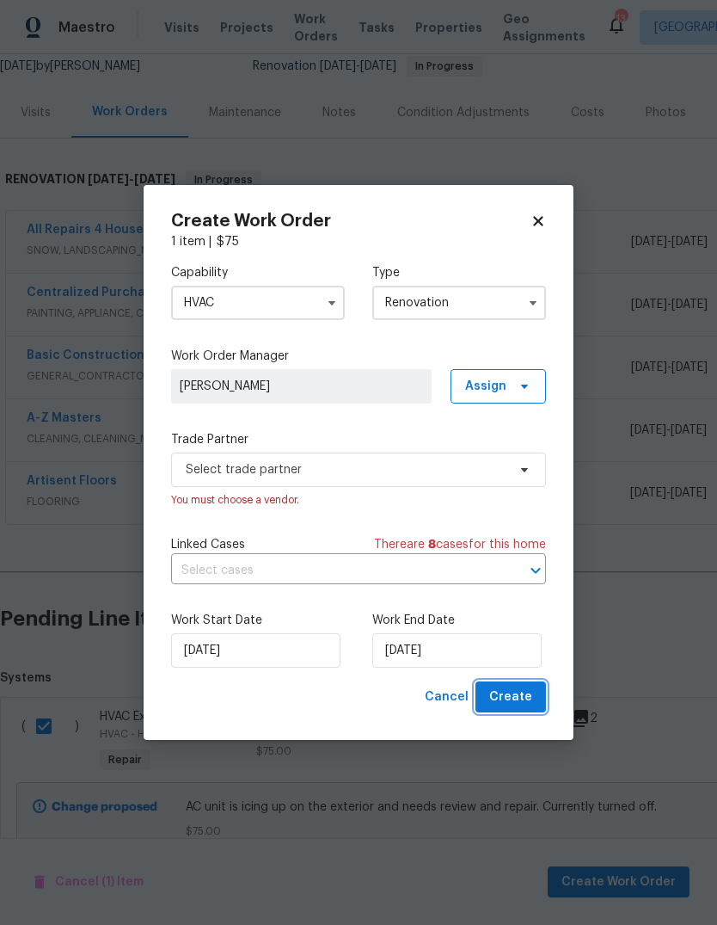
click at [517, 698] on span "Create" at bounding box center [511, 698] width 43 height 22
click at [526, 704] on span "Create" at bounding box center [511, 698] width 43 height 22
click at [521, 708] on span "Create" at bounding box center [511, 698] width 43 height 22
click at [529, 694] on span "Create" at bounding box center [511, 698] width 43 height 22
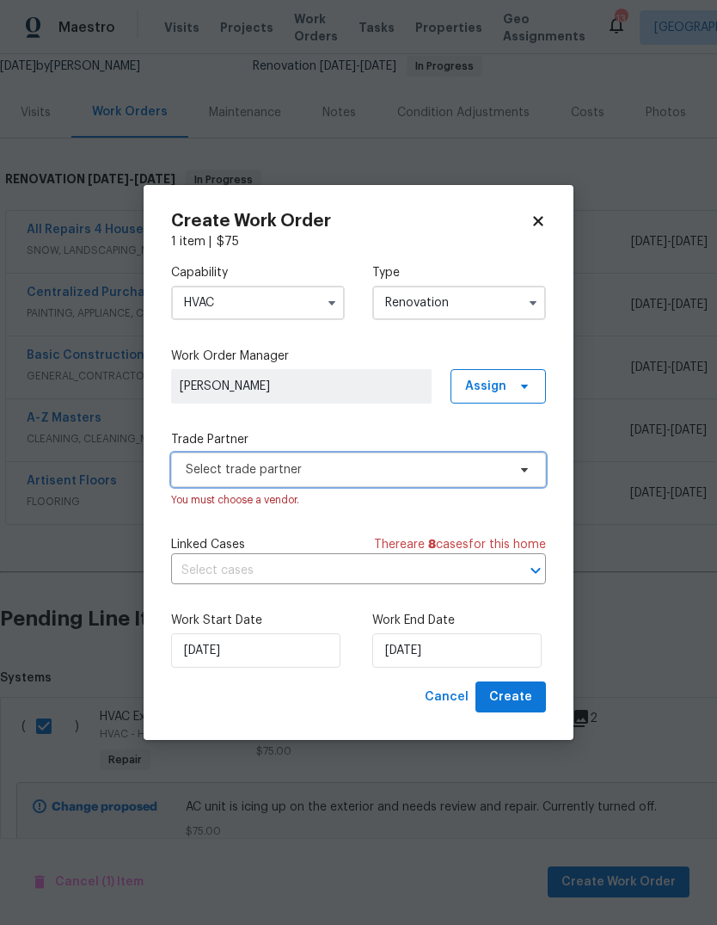
click at [421, 469] on span "Select trade partner" at bounding box center [346, 469] width 321 height 17
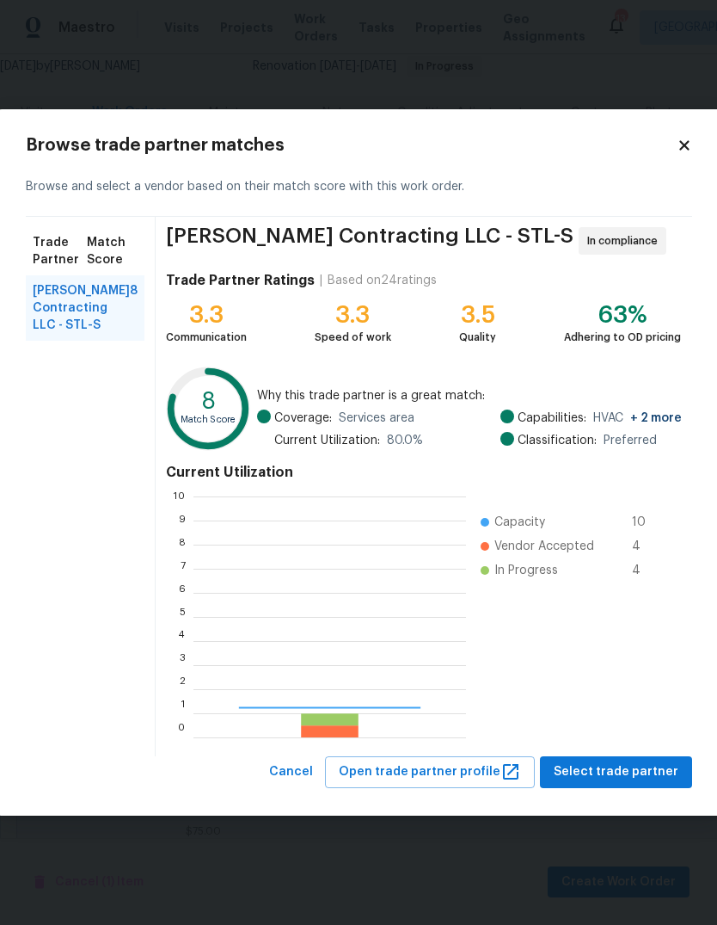
scroll to position [241, 273]
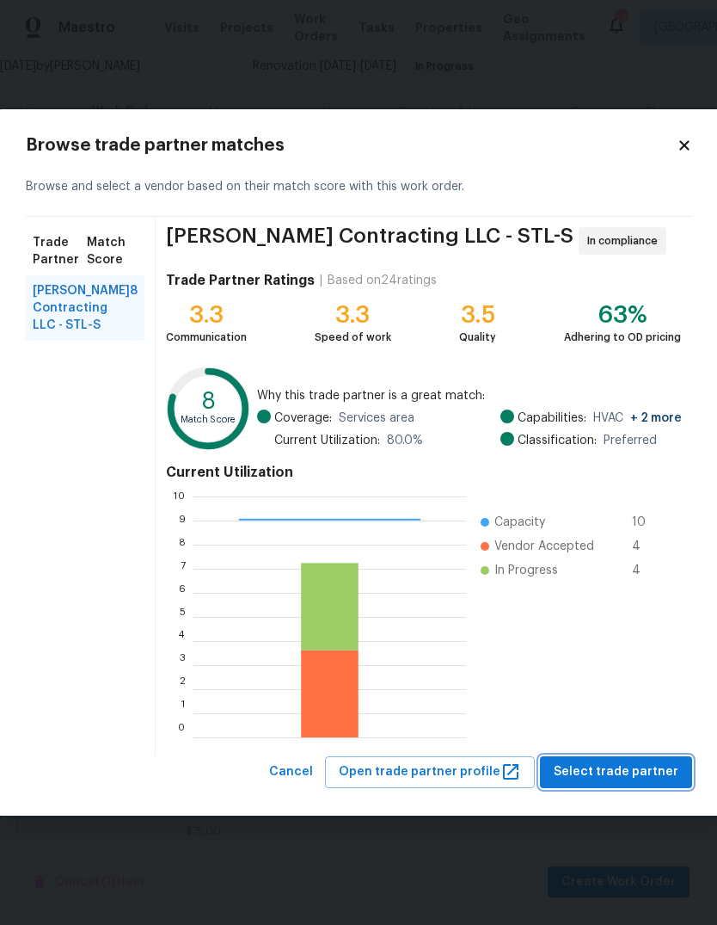
click at [625, 786] on button "Select trade partner" at bounding box center [616, 772] width 152 height 32
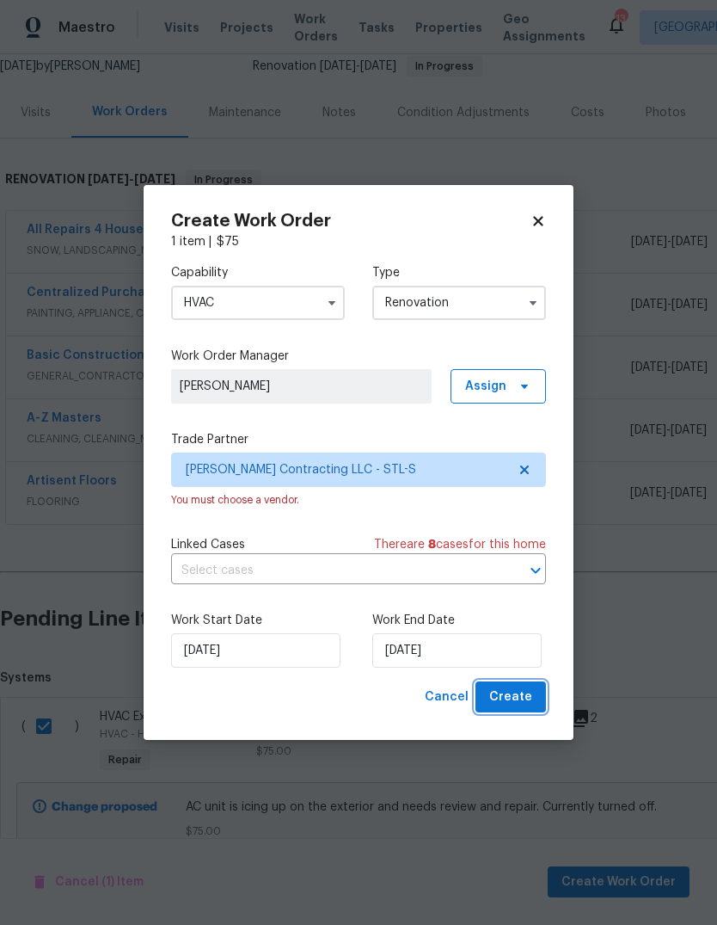
click at [513, 695] on span "Create" at bounding box center [511, 698] width 43 height 22
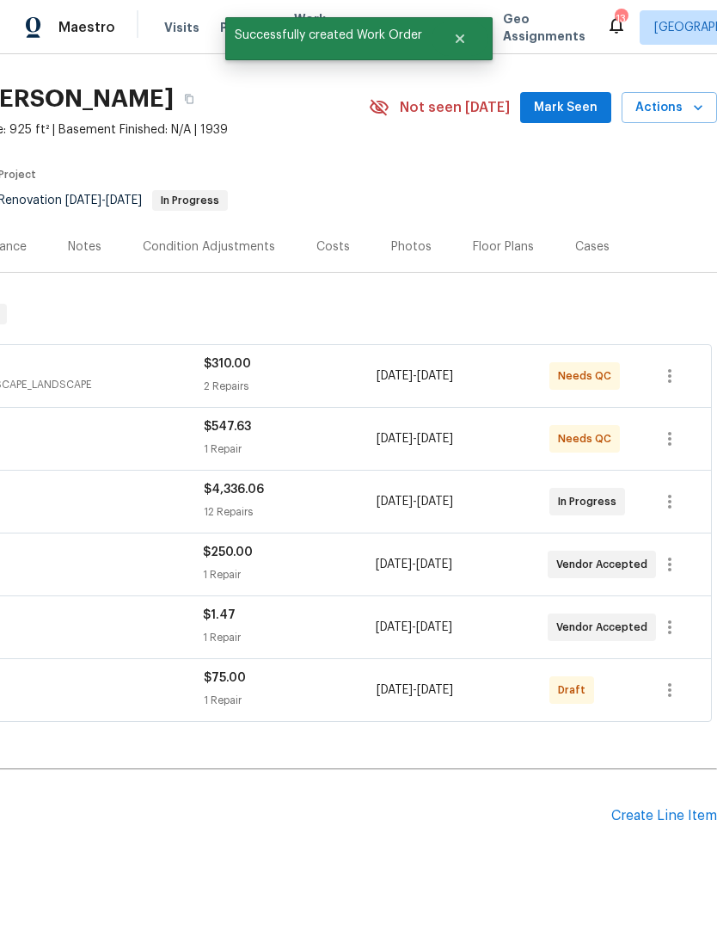
scroll to position [40, 255]
click at [671, 680] on icon "button" at bounding box center [670, 690] width 21 height 21
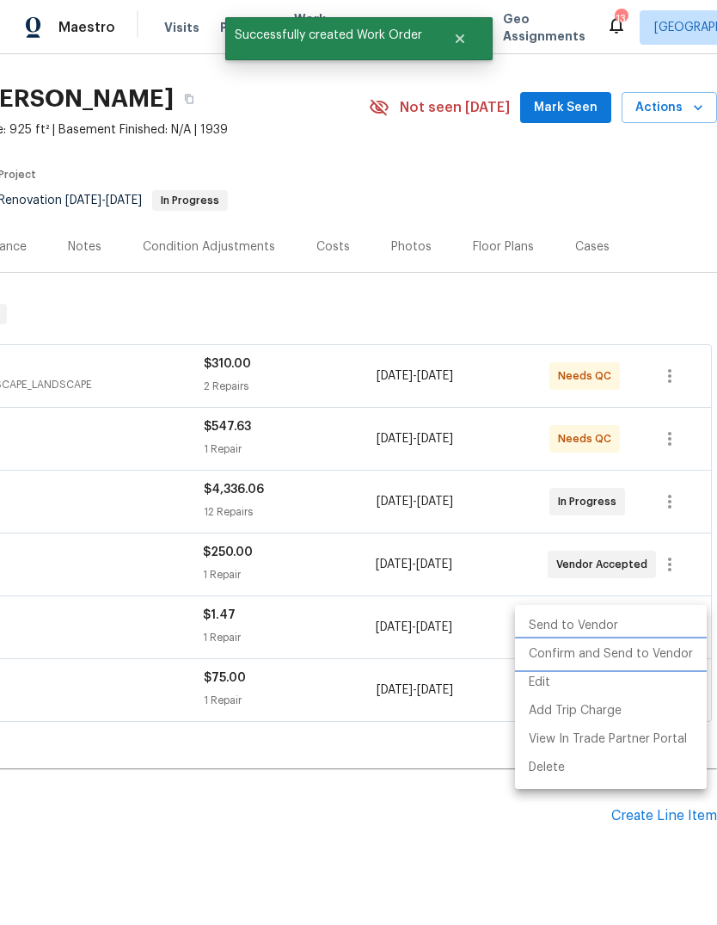
click at [659, 661] on li "Confirm and Send to Vendor" at bounding box center [611, 654] width 192 height 28
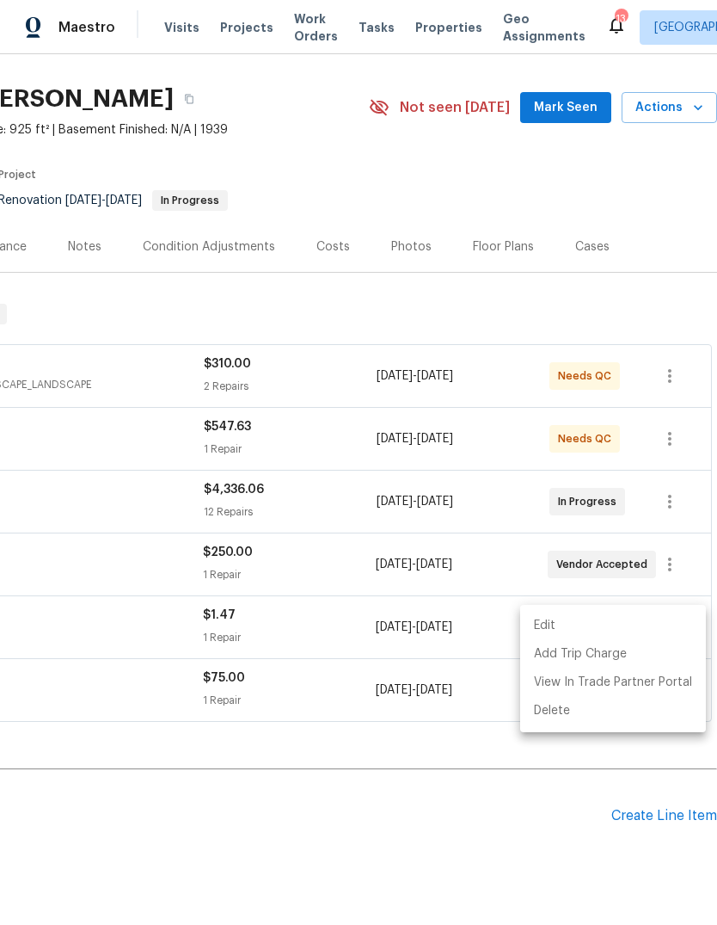
click at [428, 787] on div at bounding box center [358, 462] width 717 height 925
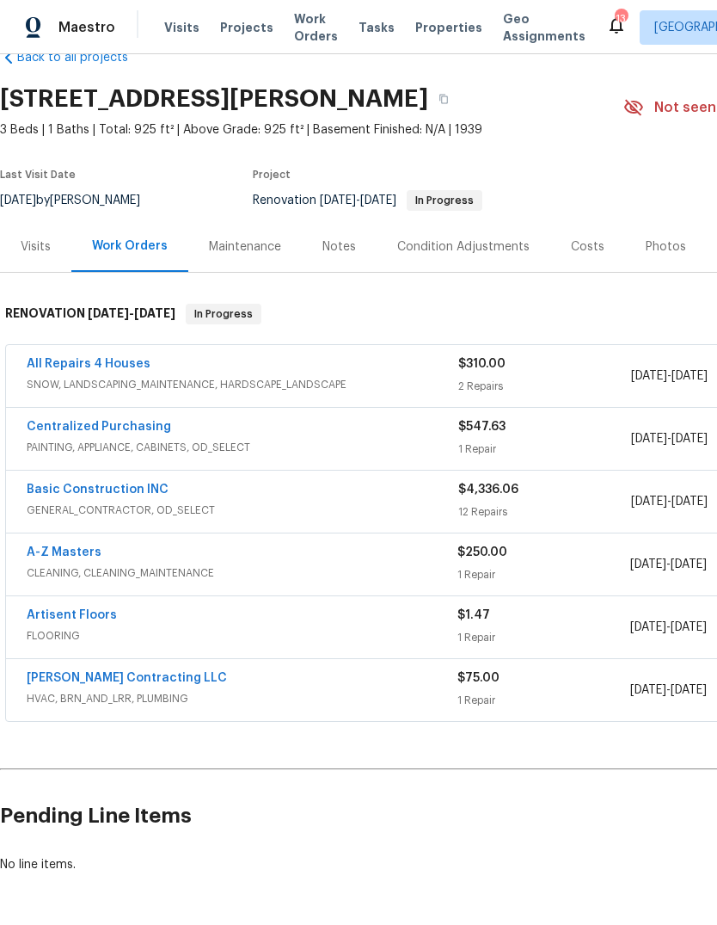
scroll to position [40, 0]
click at [147, 672] on link "[PERSON_NAME] Contracting LLC" at bounding box center [127, 678] width 200 height 12
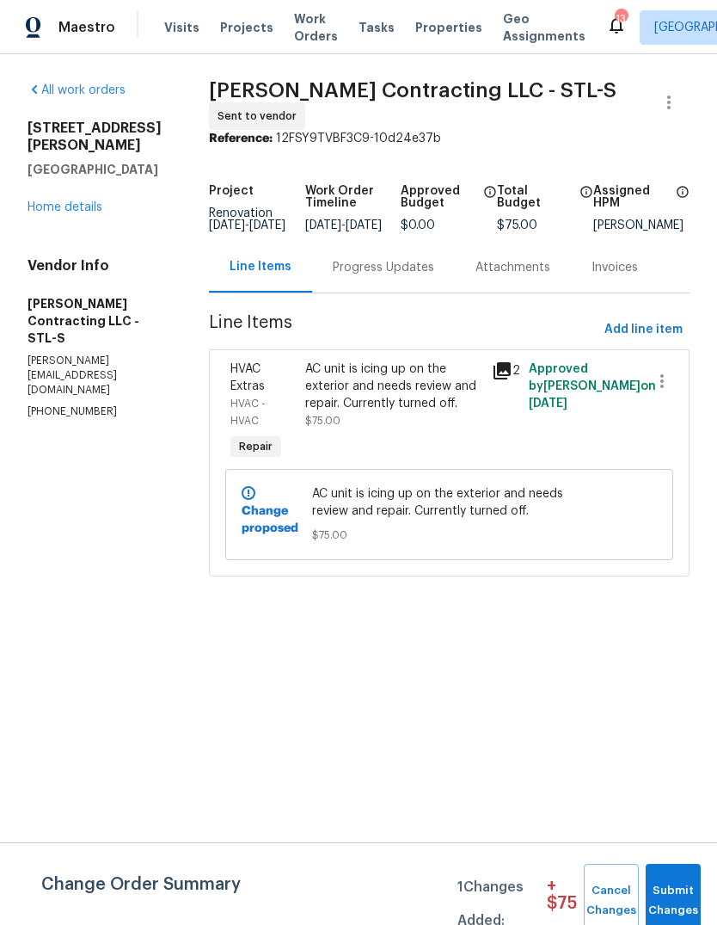
click at [496, 377] on icon at bounding box center [502, 370] width 17 height 17
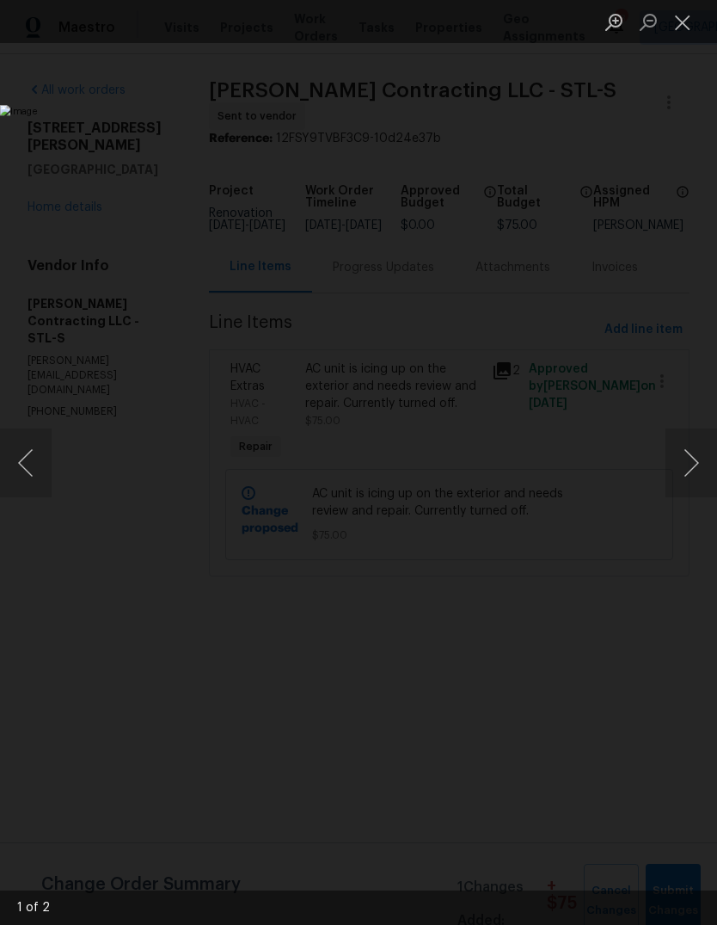
click at [687, 458] on button "Next image" at bounding box center [692, 462] width 52 height 69
click at [683, 22] on button "Close lightbox" at bounding box center [683, 22] width 34 height 30
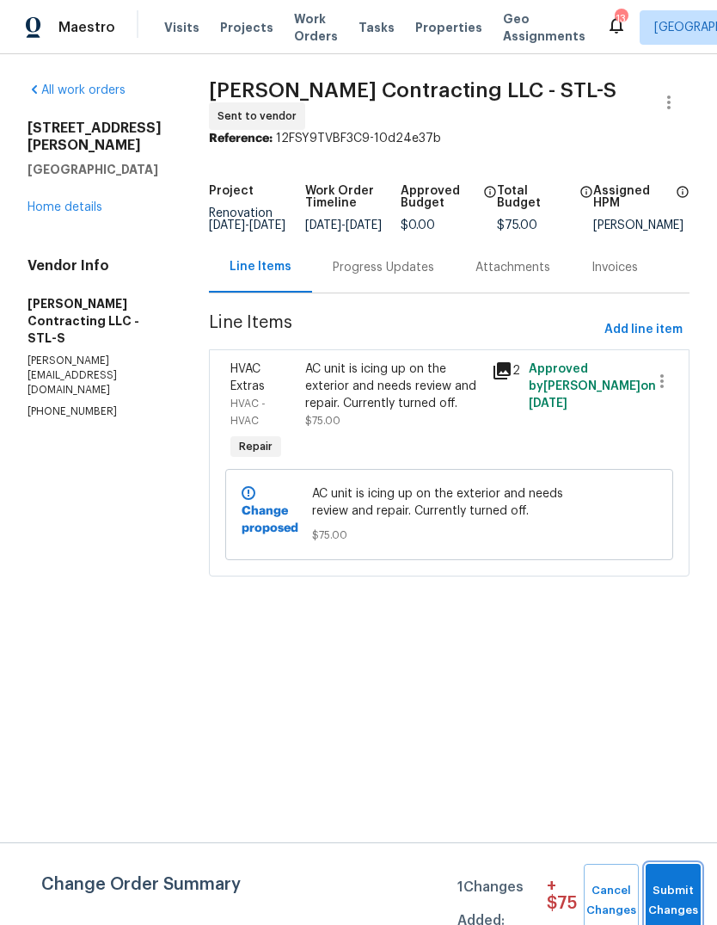
click at [674, 905] on span "Submit Changes" at bounding box center [674, 901] width 38 height 40
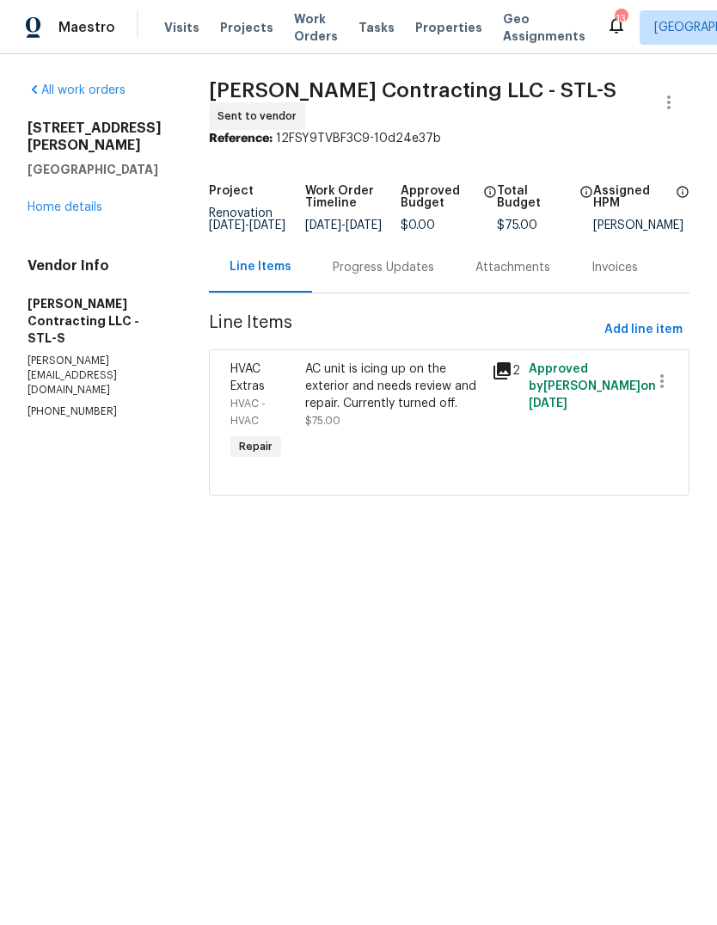
click at [95, 201] on link "Home details" at bounding box center [65, 207] width 75 height 12
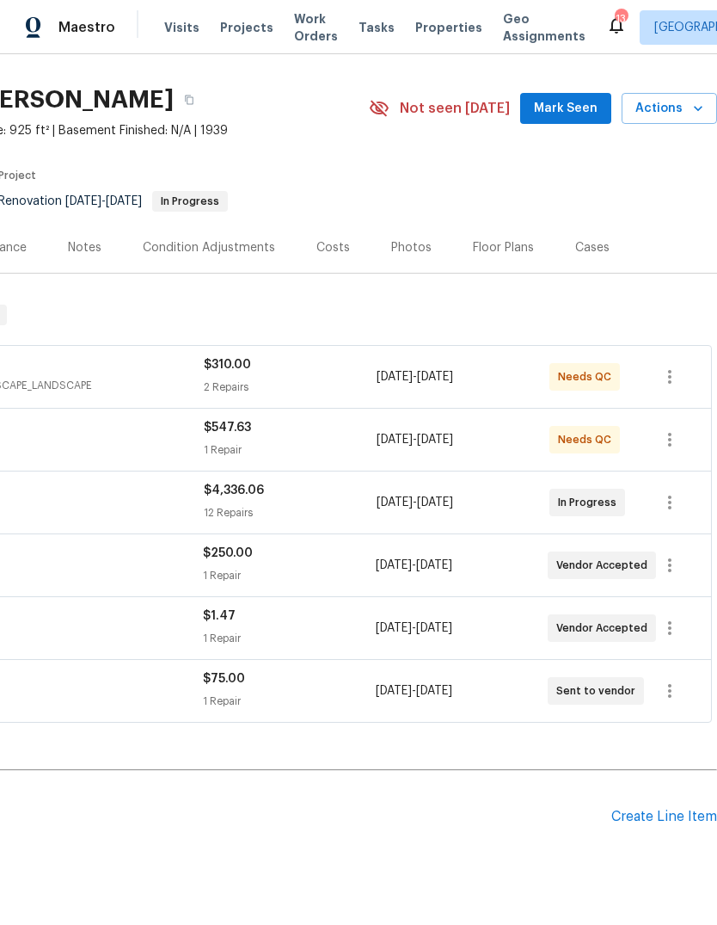
scroll to position [40, 255]
click at [586, 107] on span "Mark Seen" at bounding box center [566, 108] width 64 height 22
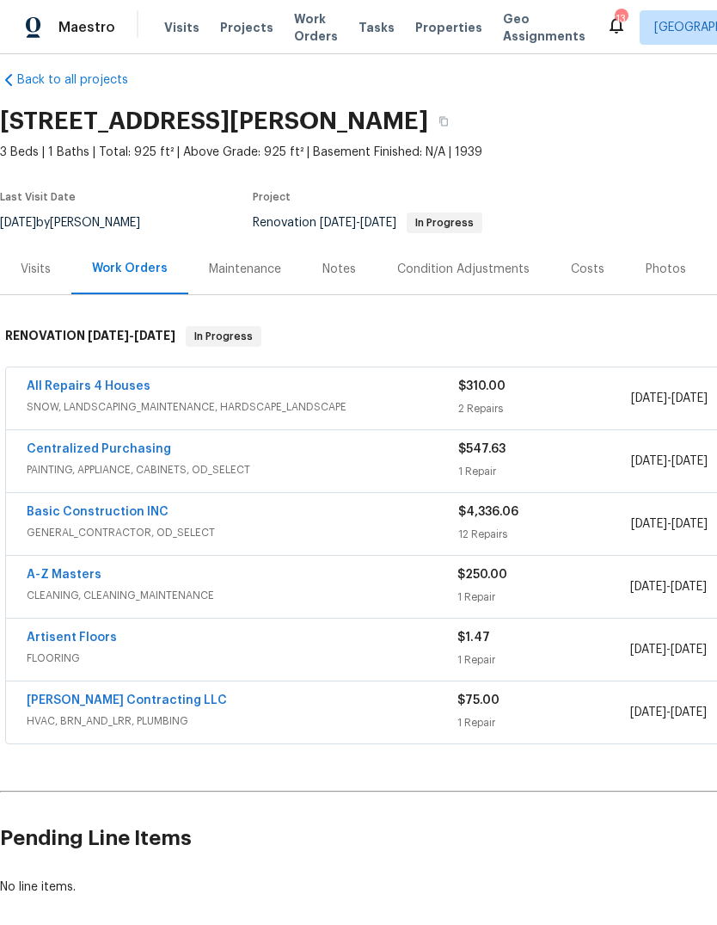
scroll to position [17, 0]
click at [86, 388] on link "All Repairs 4 Houses" at bounding box center [89, 386] width 124 height 12
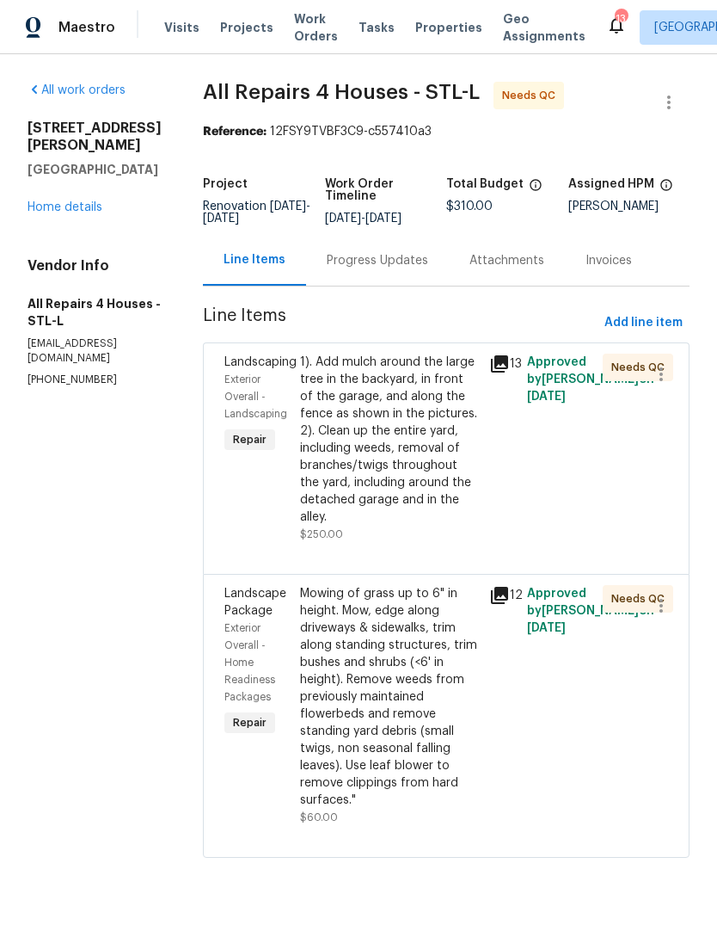
click at [419, 469] on div "1). Add mulch around the large tree in the backyard, in front of the garage, an…" at bounding box center [389, 440] width 179 height 172
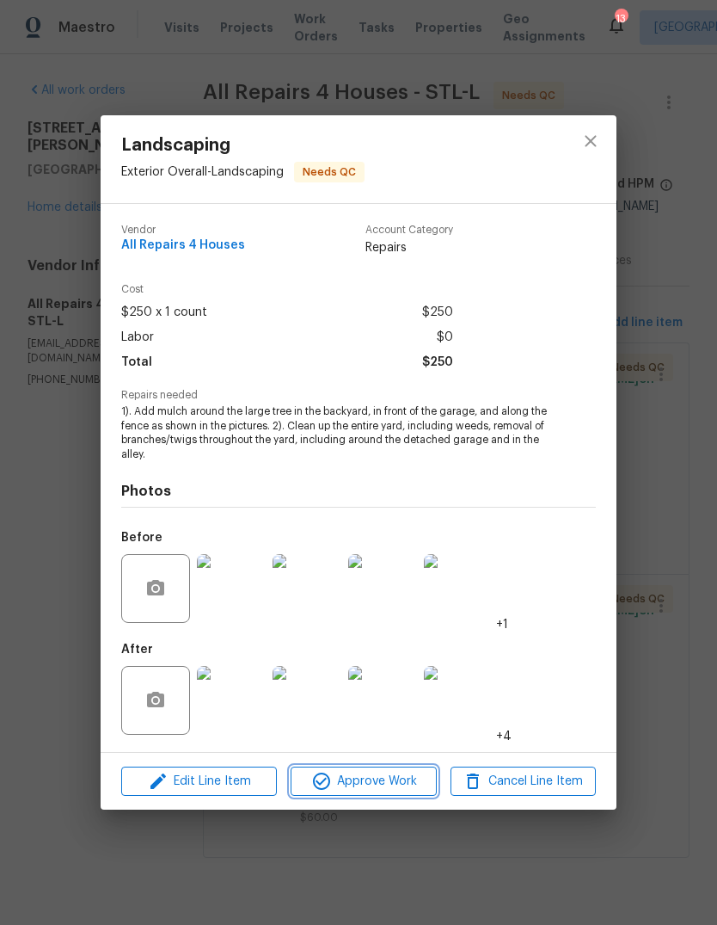
click at [403, 786] on span "Approve Work" at bounding box center [363, 782] width 135 height 22
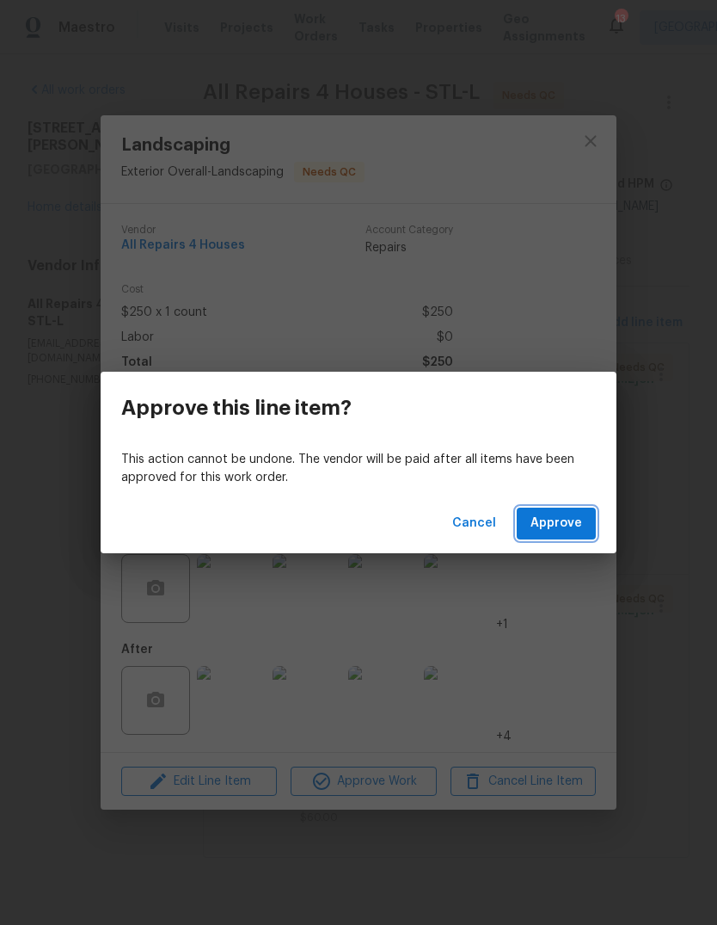
click at [569, 524] on span "Approve" at bounding box center [557, 524] width 52 height 22
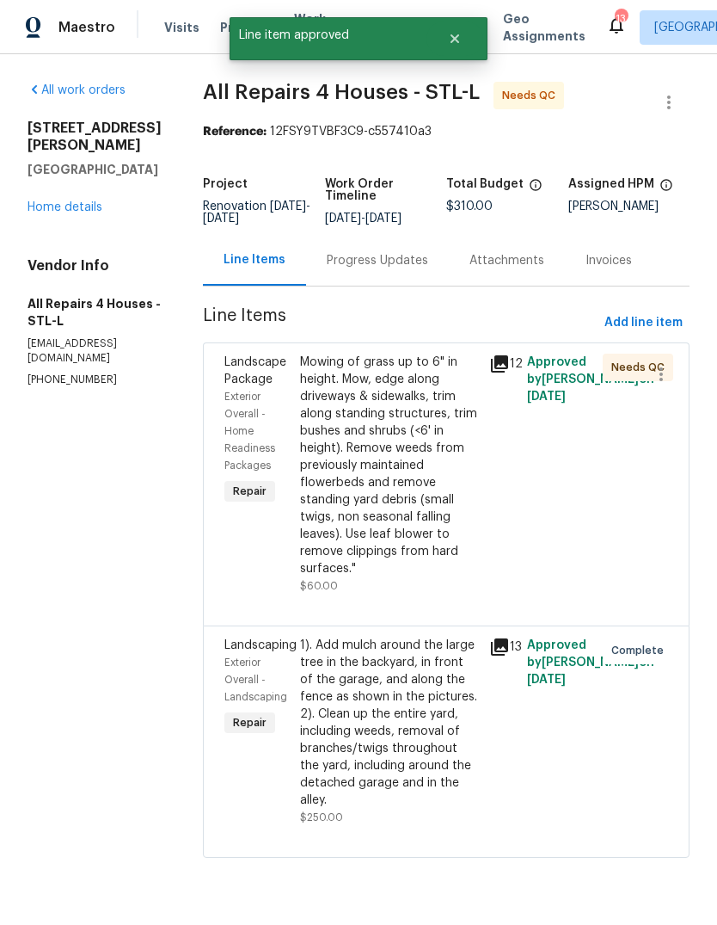
click at [399, 491] on div "Mowing of grass up to 6" in height. Mow, edge along driveways & sidewalks, trim…" at bounding box center [389, 466] width 179 height 224
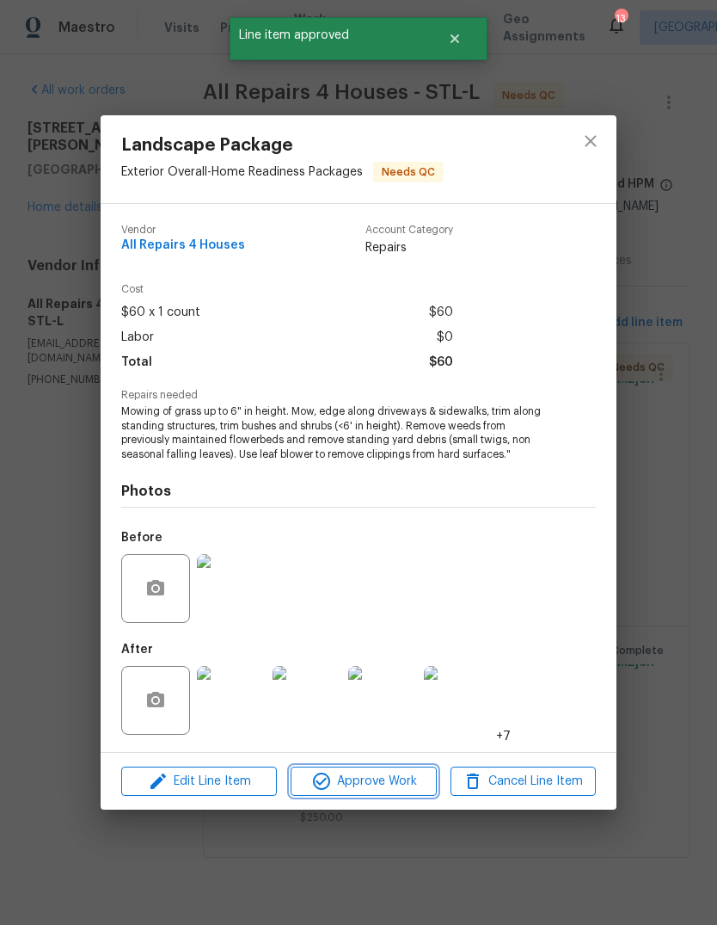
click at [396, 788] on span "Approve Work" at bounding box center [363, 782] width 135 height 22
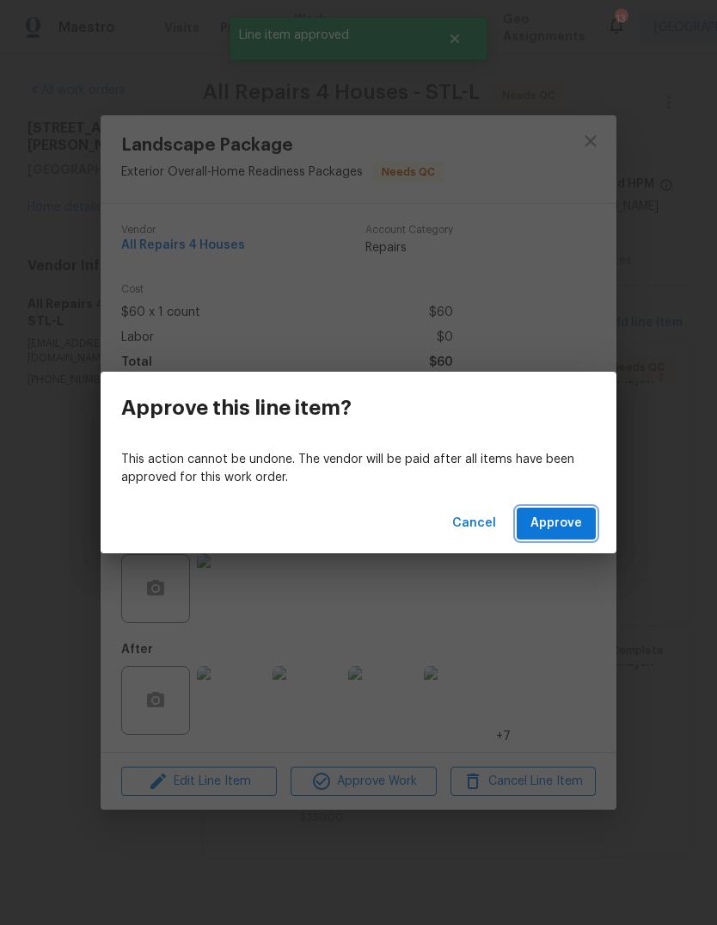
click at [583, 520] on button "Approve" at bounding box center [556, 524] width 79 height 32
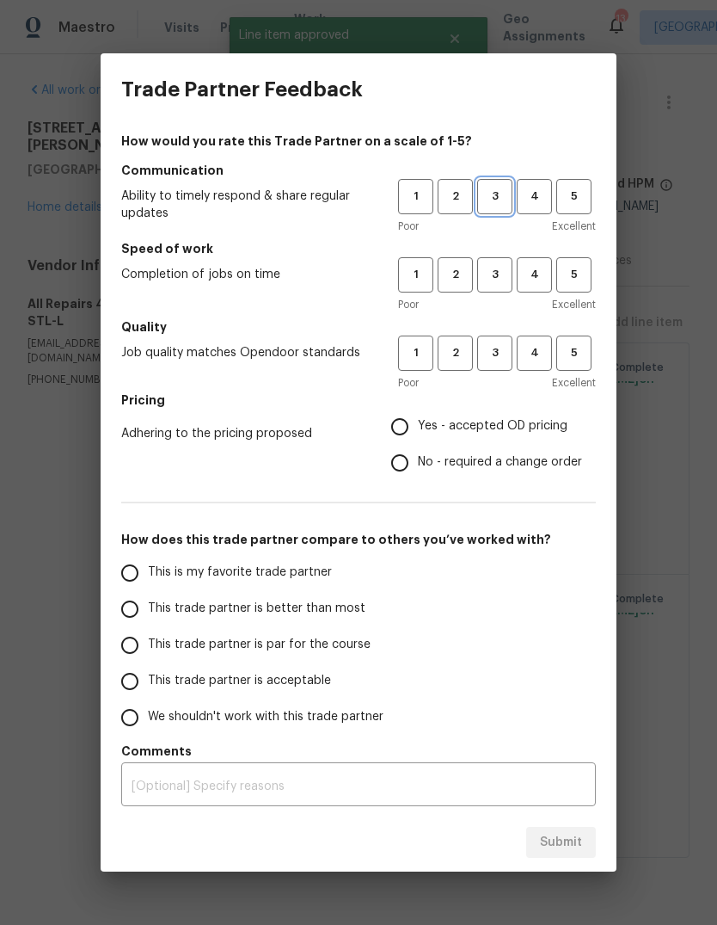
click at [495, 196] on span "3" at bounding box center [495, 197] width 32 height 20
click at [505, 269] on span "3" at bounding box center [495, 275] width 32 height 20
click at [508, 354] on span "3" at bounding box center [495, 353] width 32 height 20
click at [490, 428] on span "Yes - accepted OD pricing" at bounding box center [493, 426] width 150 height 18
click at [418, 428] on input "Yes - accepted OD pricing" at bounding box center [400, 427] width 36 height 36
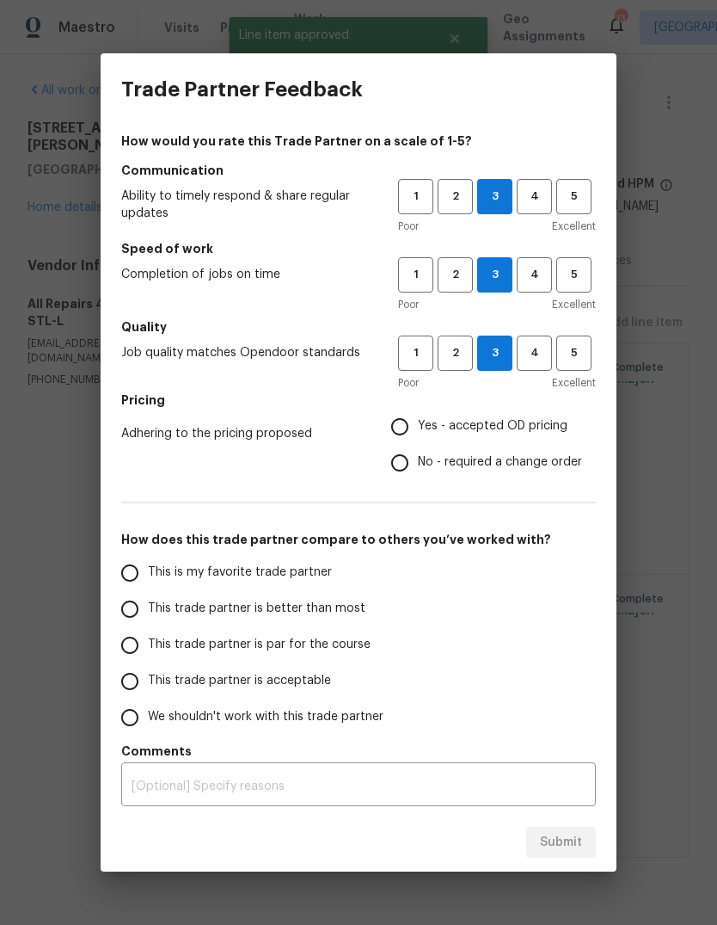
radio input "true"
click at [311, 623] on label "This trade partner is better than most" at bounding box center [248, 609] width 272 height 36
click at [148, 623] on input "This trade partner is better than most" at bounding box center [130, 609] width 36 height 36
click at [575, 840] on span "Submit" at bounding box center [561, 843] width 42 height 22
radio input "true"
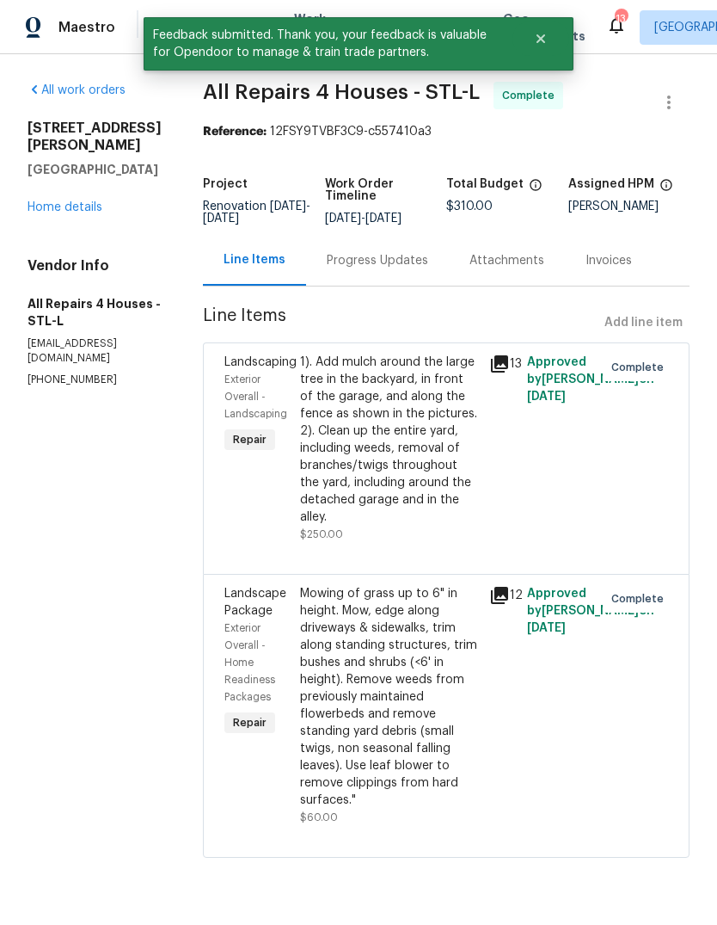
click at [89, 201] on link "Home details" at bounding box center [65, 207] width 75 height 12
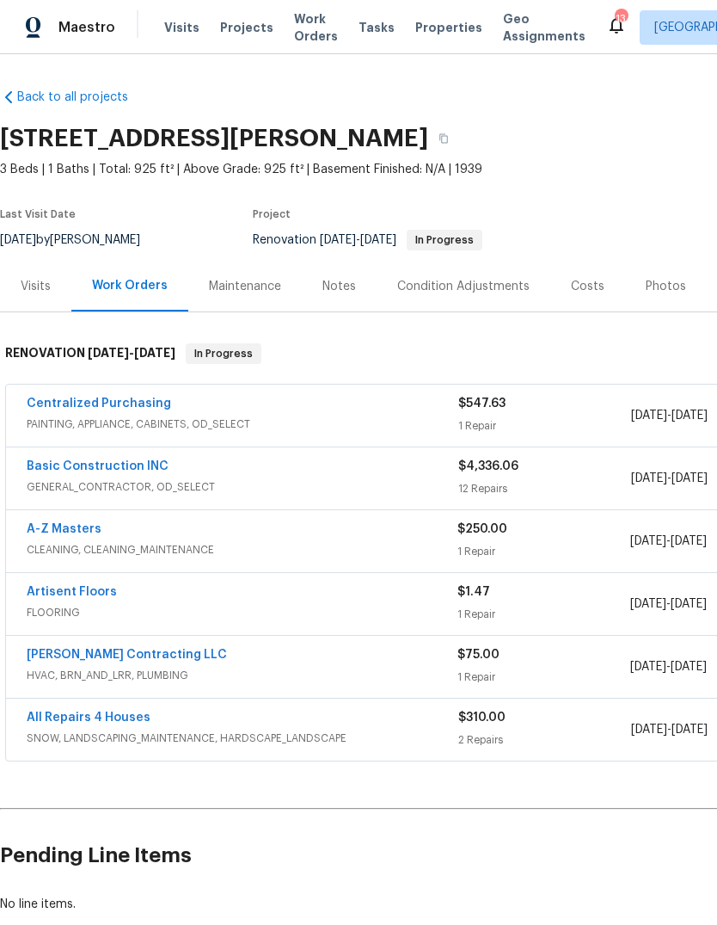
click at [137, 469] on link "Basic Construction INC" at bounding box center [98, 466] width 142 height 12
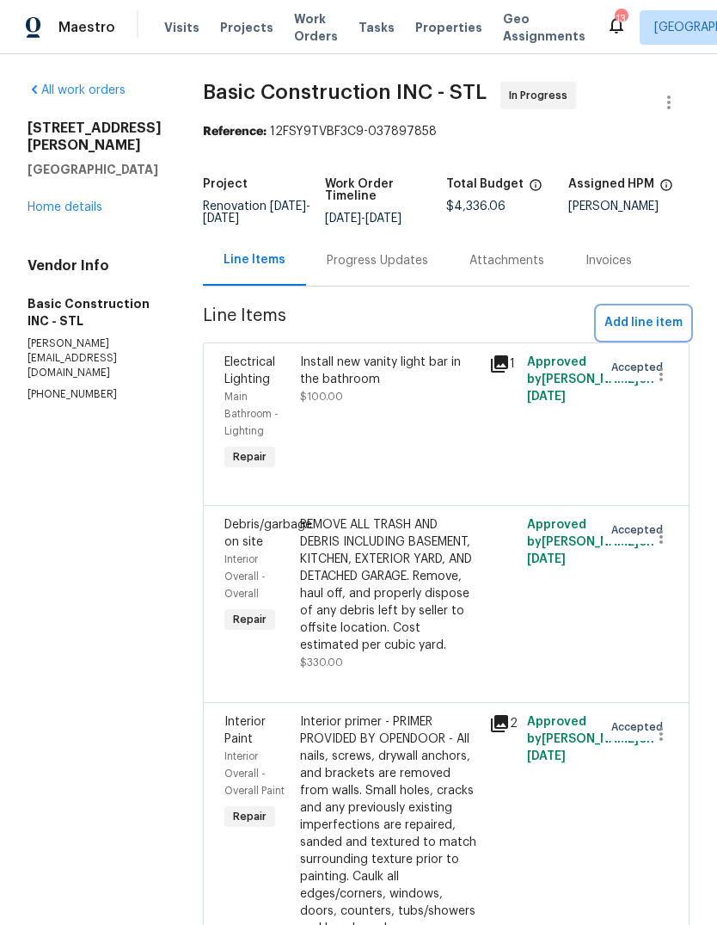
click at [653, 336] on button "Add line item" at bounding box center [644, 323] width 92 height 32
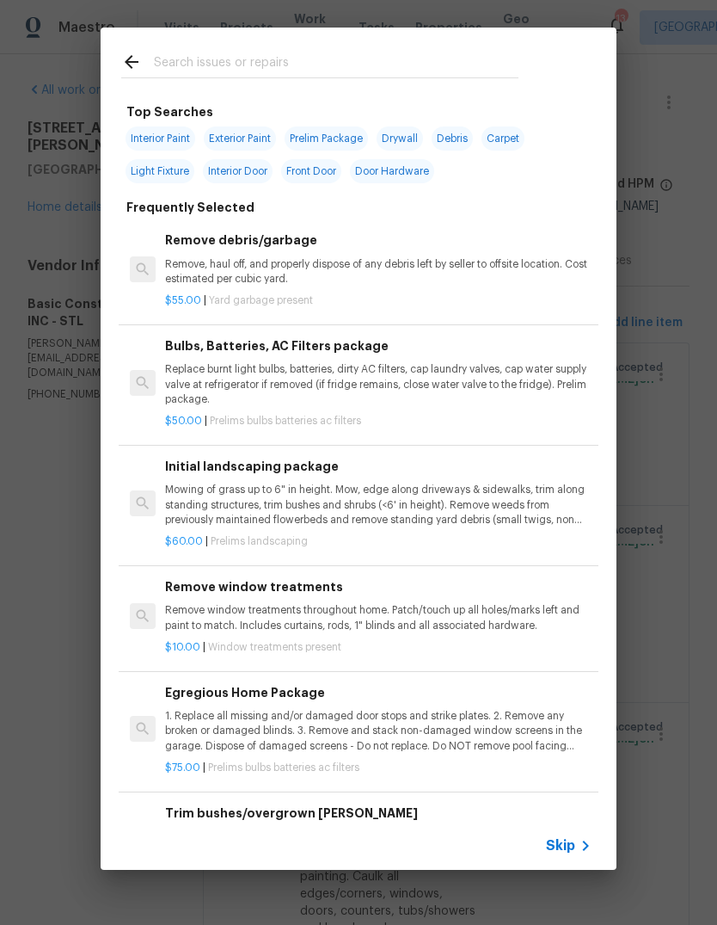
click at [563, 854] on div "Skip" at bounding box center [571, 845] width 50 height 21
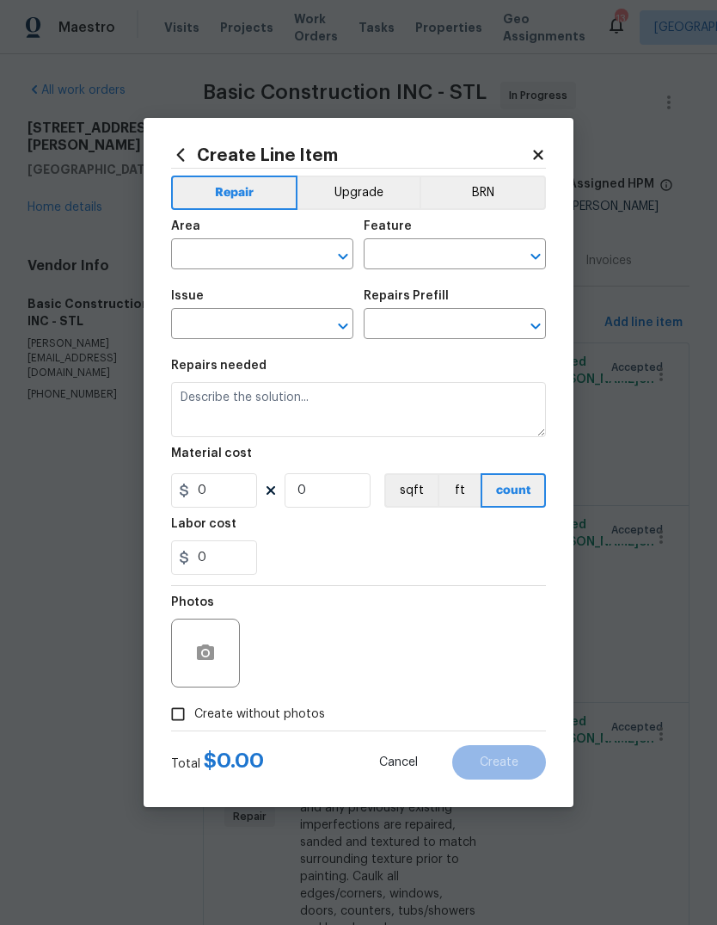
click at [253, 256] on input "text" at bounding box center [238, 256] width 134 height 27
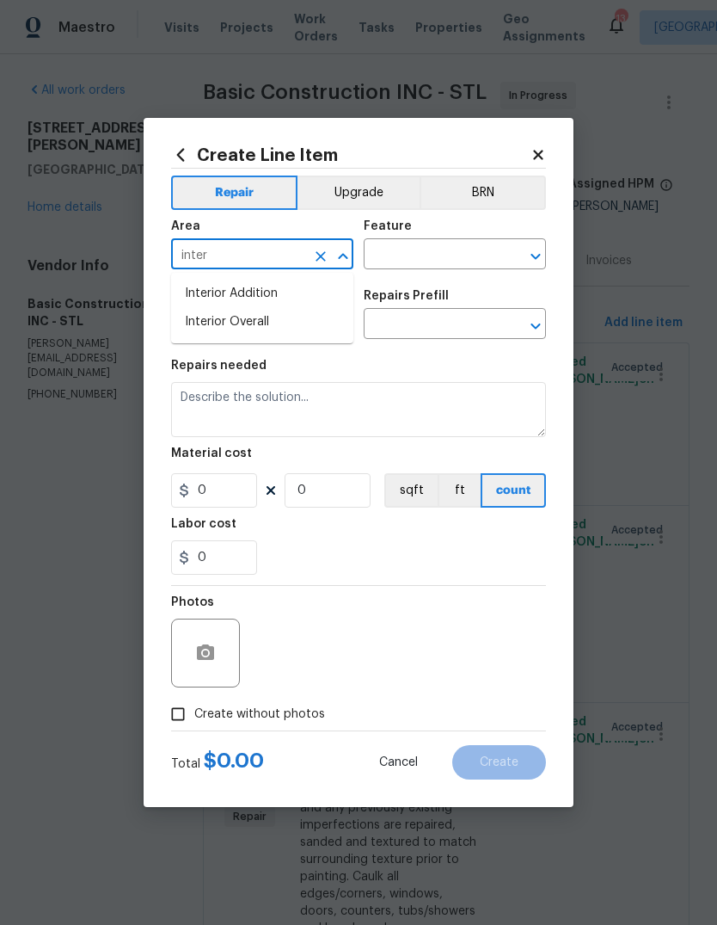
click at [280, 331] on li "Interior Overall" at bounding box center [262, 322] width 182 height 28
type input "Interior Overall"
click at [458, 251] on input "text" at bounding box center [431, 256] width 134 height 27
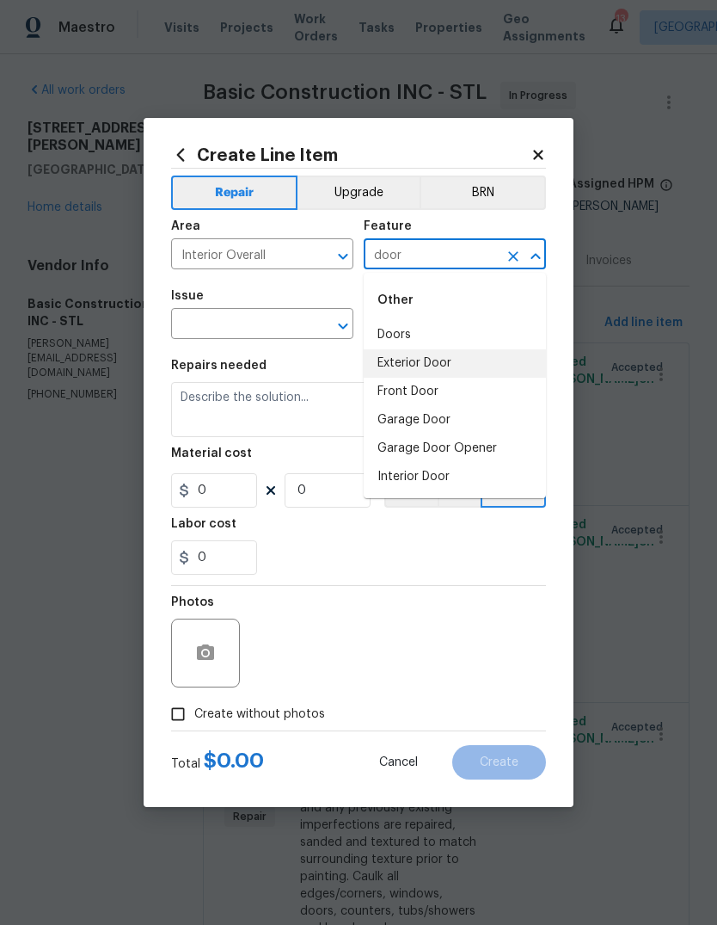
click at [480, 360] on li "Exterior Door" at bounding box center [455, 363] width 182 height 28
type input "Exterior Door"
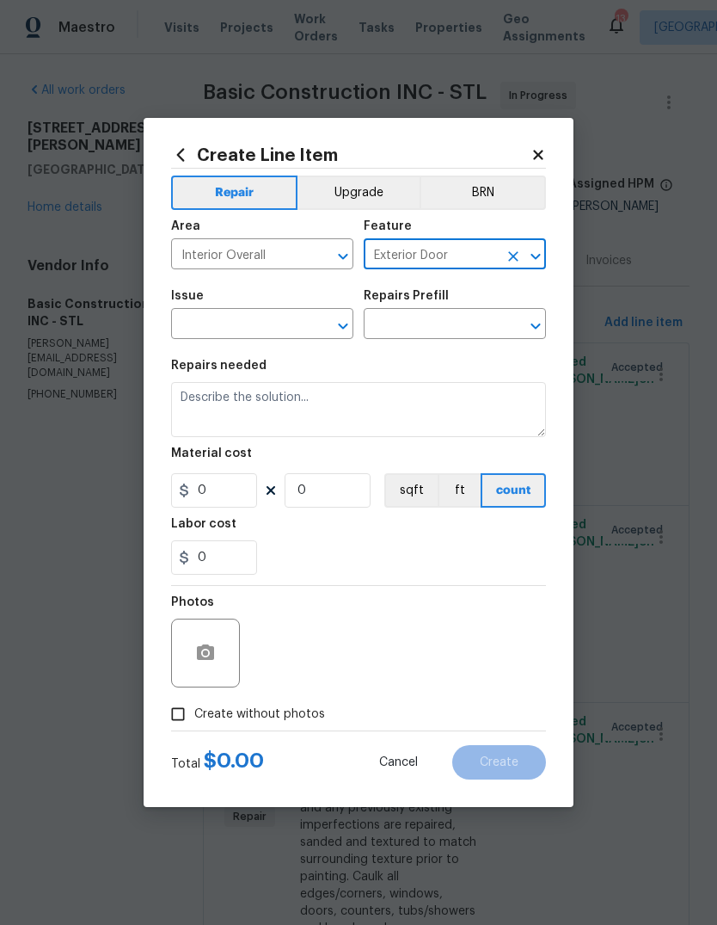
click at [292, 327] on input "text" at bounding box center [238, 325] width 134 height 27
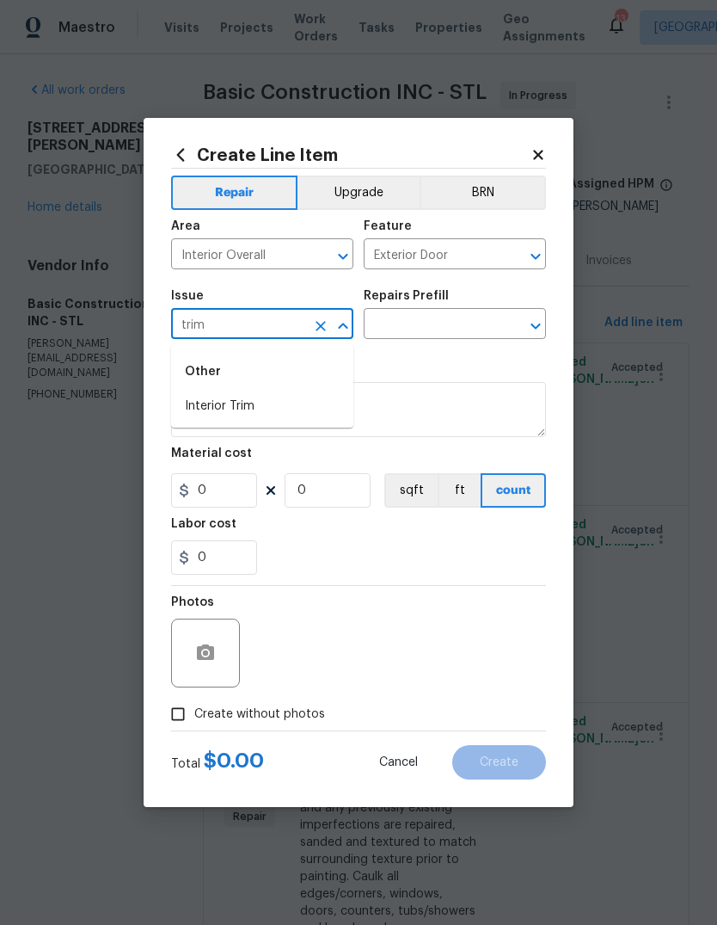
click at [290, 414] on li "Interior Trim" at bounding box center [262, 406] width 182 height 28
type input "Interior Trim"
click at [475, 330] on input "text" at bounding box center [431, 325] width 134 height 27
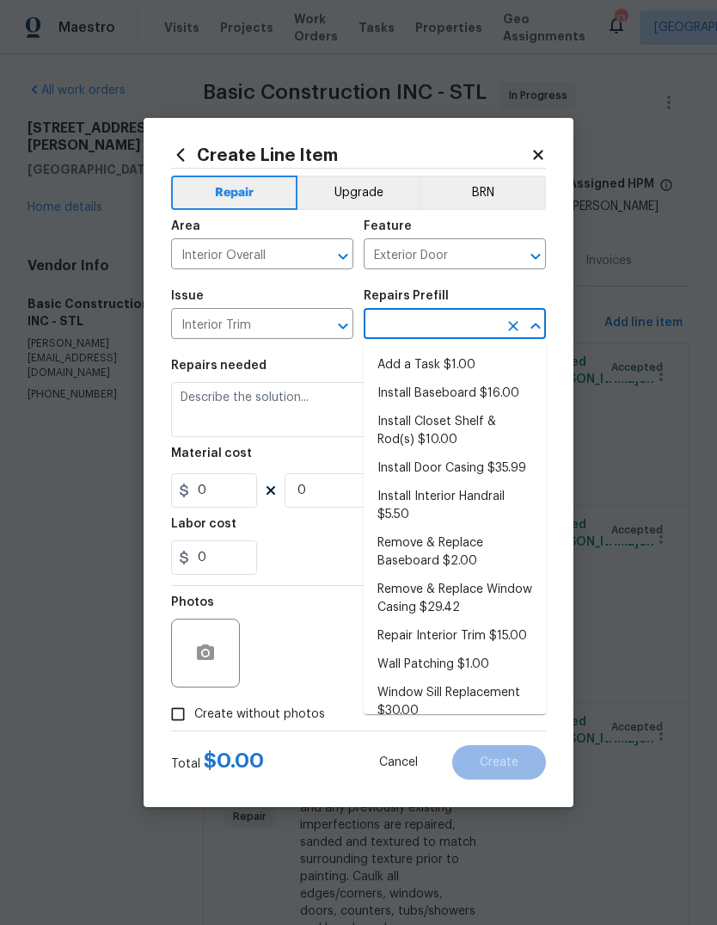
click at [481, 367] on li "Add a Task $1.00" at bounding box center [455, 365] width 182 height 28
type input "Add a Task $1.00"
type input "Interior Trim"
type textarea "HPM to detail"
type input "1"
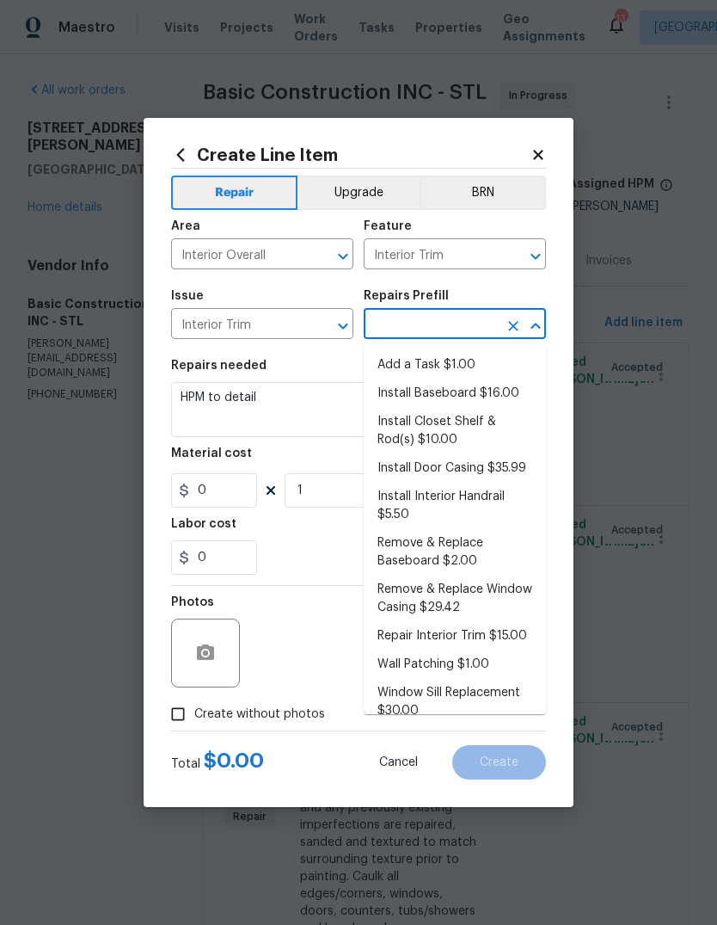
type input "Add a Task $1.00"
type input "1"
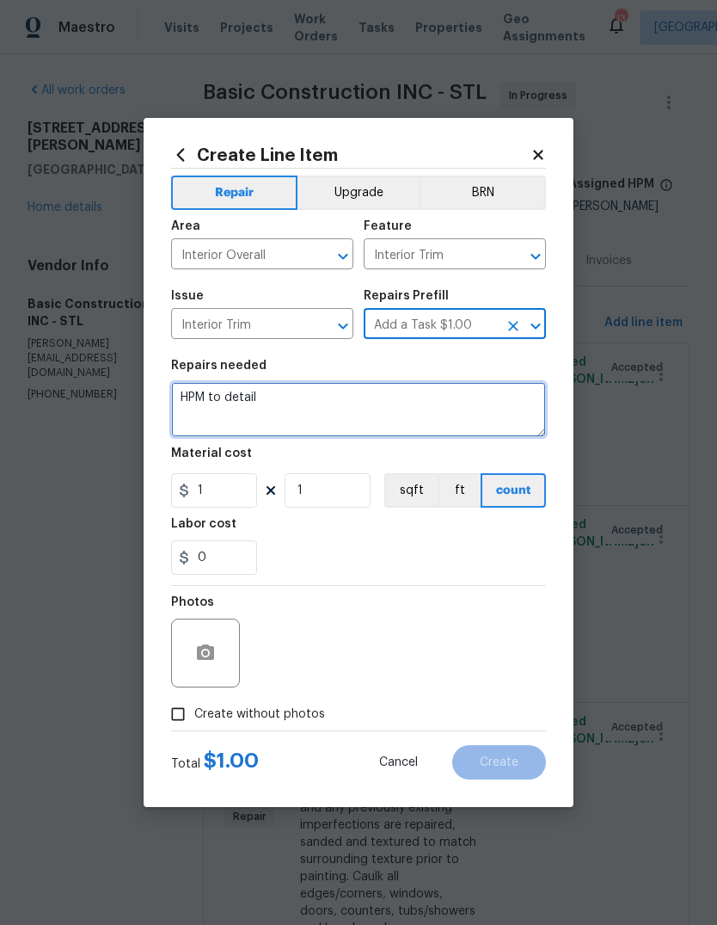
click at [434, 413] on textarea "HPM to detail" at bounding box center [358, 409] width 375 height 55
type textarea "H"
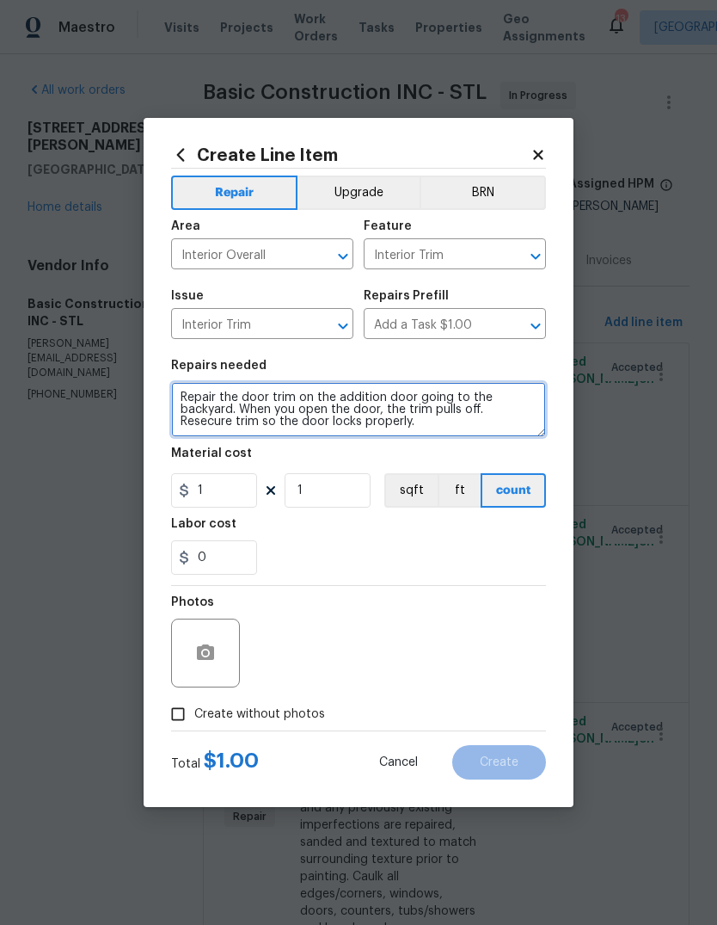
type textarea "Repair the door trim on the addition door going to the backyard. When you open …"
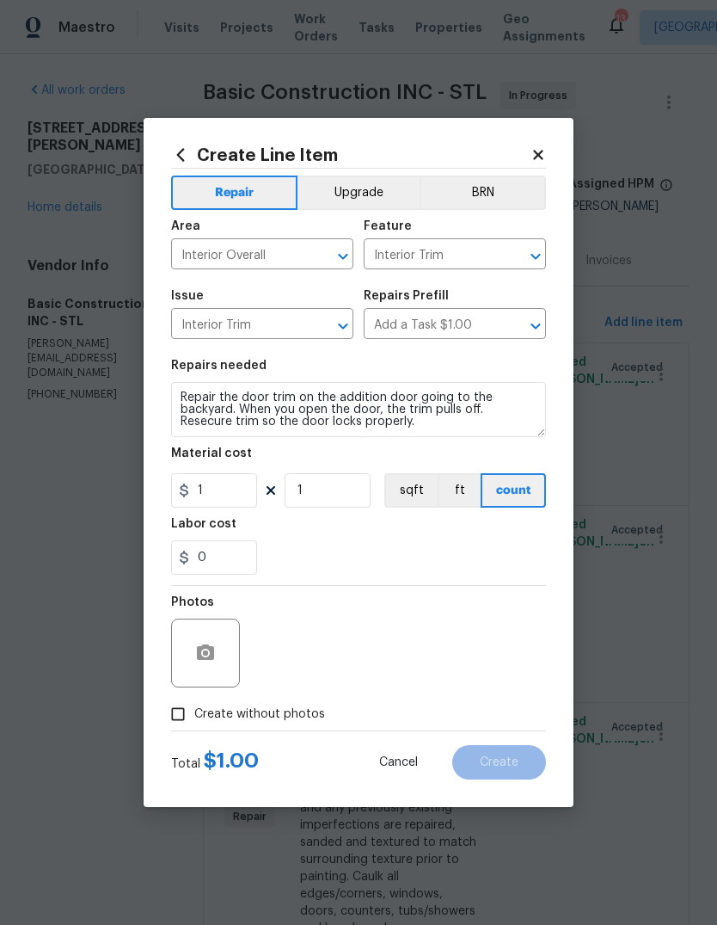
click at [418, 545] on div "0" at bounding box center [358, 557] width 375 height 34
click at [238, 492] on input "1" at bounding box center [214, 490] width 86 height 34
click at [436, 543] on div "0" at bounding box center [358, 557] width 375 height 34
click at [219, 664] on button "button" at bounding box center [205, 652] width 41 height 41
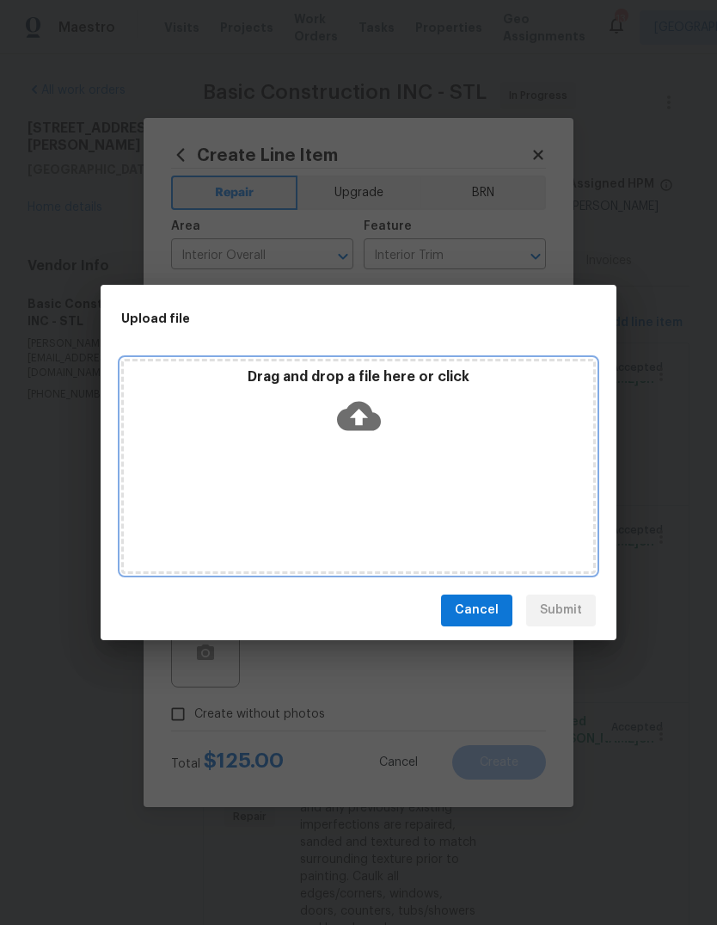
click at [373, 404] on icon at bounding box center [359, 416] width 44 height 44
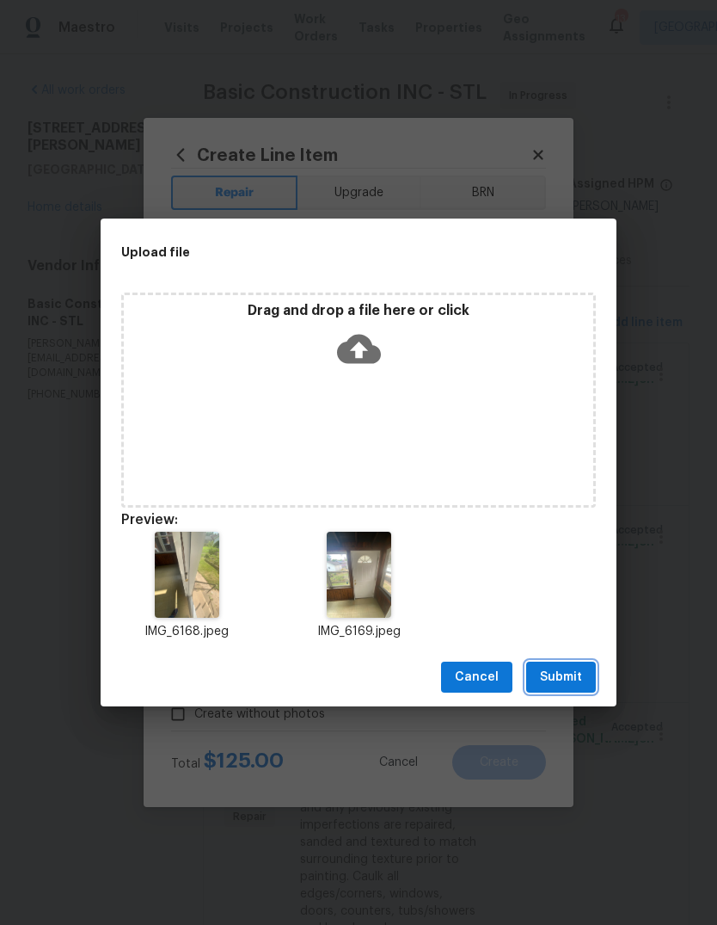
click at [589, 663] on button "Submit" at bounding box center [561, 678] width 70 height 32
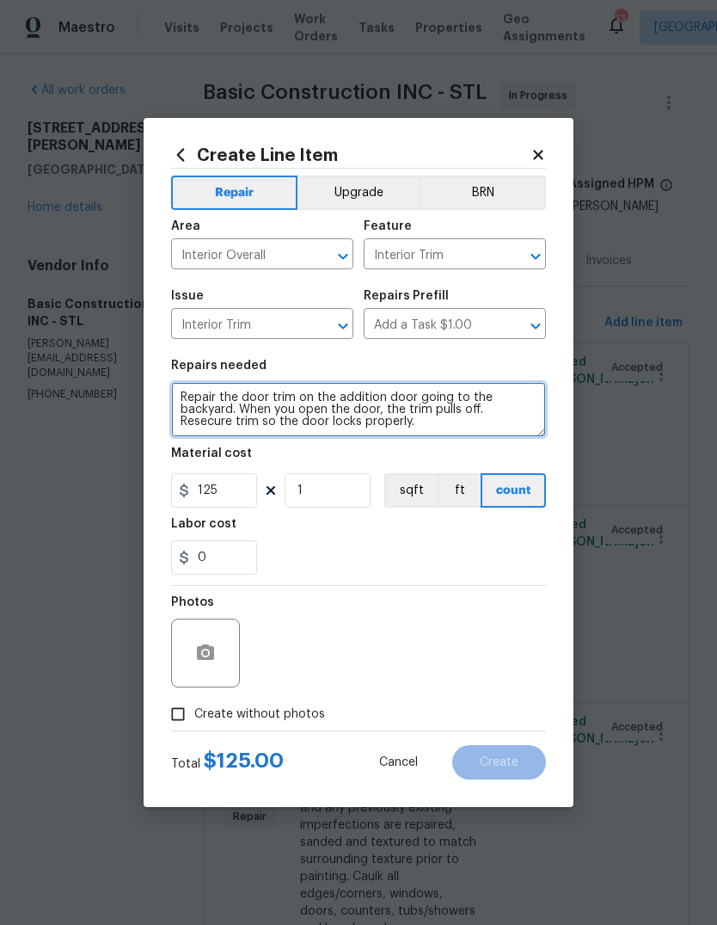
click at [517, 414] on textarea "Repair the door trim on the addition door going to the backyard. When you open …" at bounding box center [358, 409] width 375 height 55
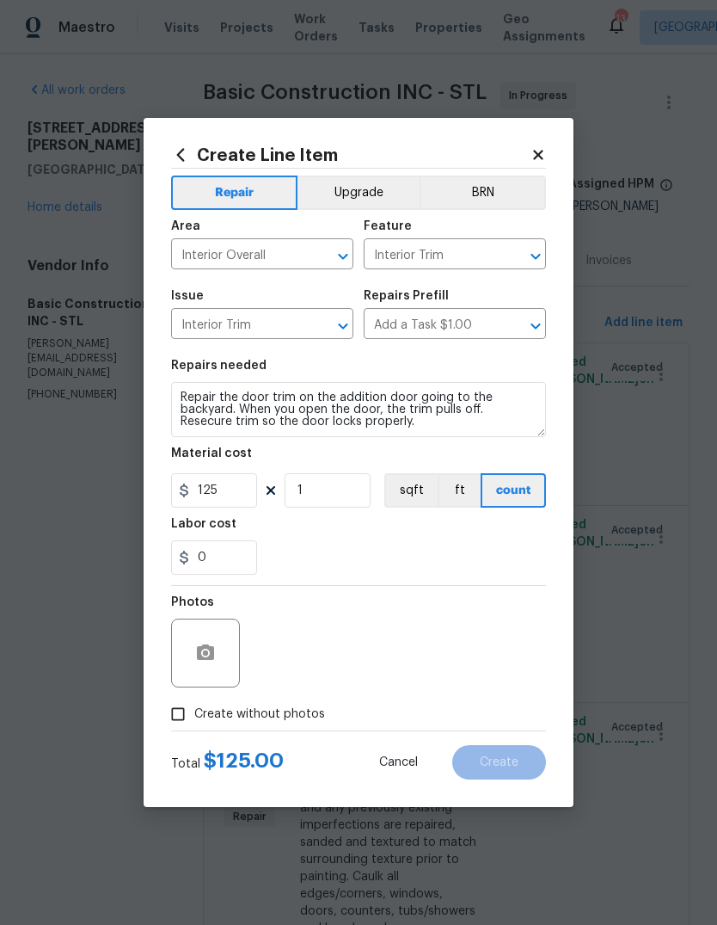
click at [379, 560] on div "0" at bounding box center [358, 557] width 375 height 34
click at [249, 490] on input "125" at bounding box center [214, 490] width 86 height 34
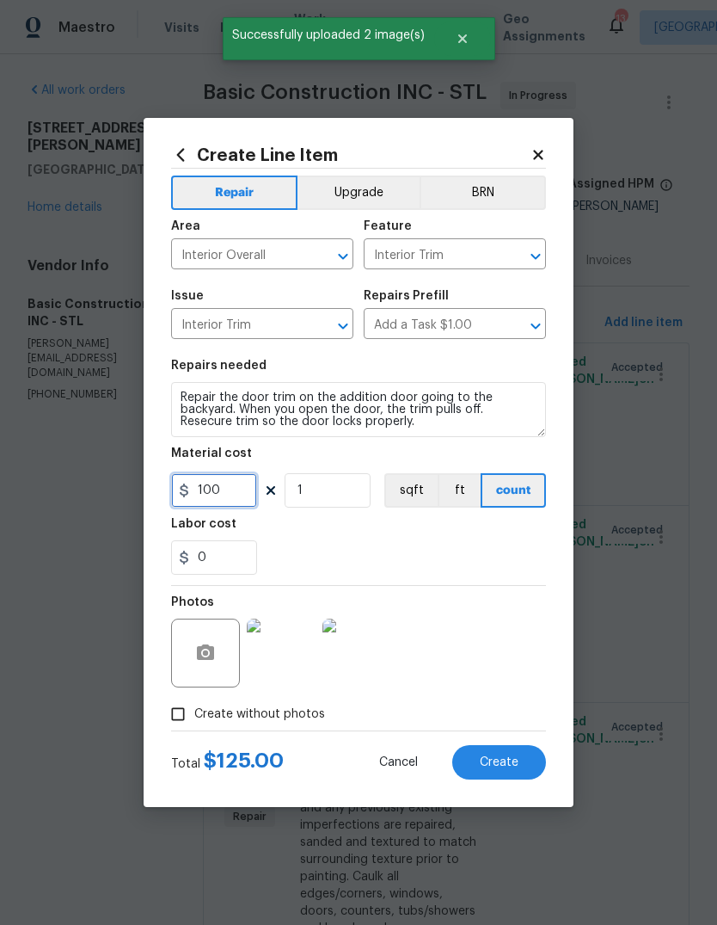
type input "100"
click at [482, 553] on div "0" at bounding box center [358, 557] width 375 height 34
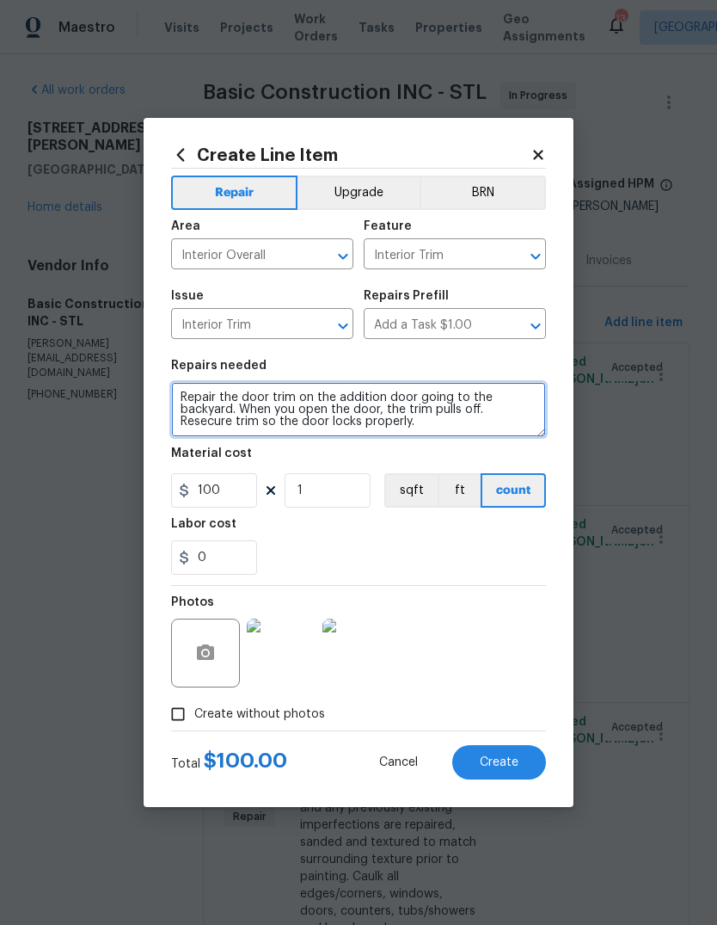
click at [388, 418] on textarea "Repair the door trim on the addition door going to the backyard. When you open …" at bounding box center [358, 409] width 375 height 55
click at [387, 416] on textarea "Repair the door trim on the addition door going to the backyard. When you open …" at bounding box center [358, 409] width 375 height 55
click at [533, 405] on textarea "Repair the door trim on the addition door going to the backyard. When you open …" at bounding box center [358, 409] width 375 height 55
click at [373, 410] on textarea "Repair the door trim on the addition door going to the backyard. When you open …" at bounding box center [358, 409] width 375 height 55
click at [447, 391] on textarea "Repair the door trim on the addition door going to the backyard. When you open …" at bounding box center [358, 409] width 375 height 55
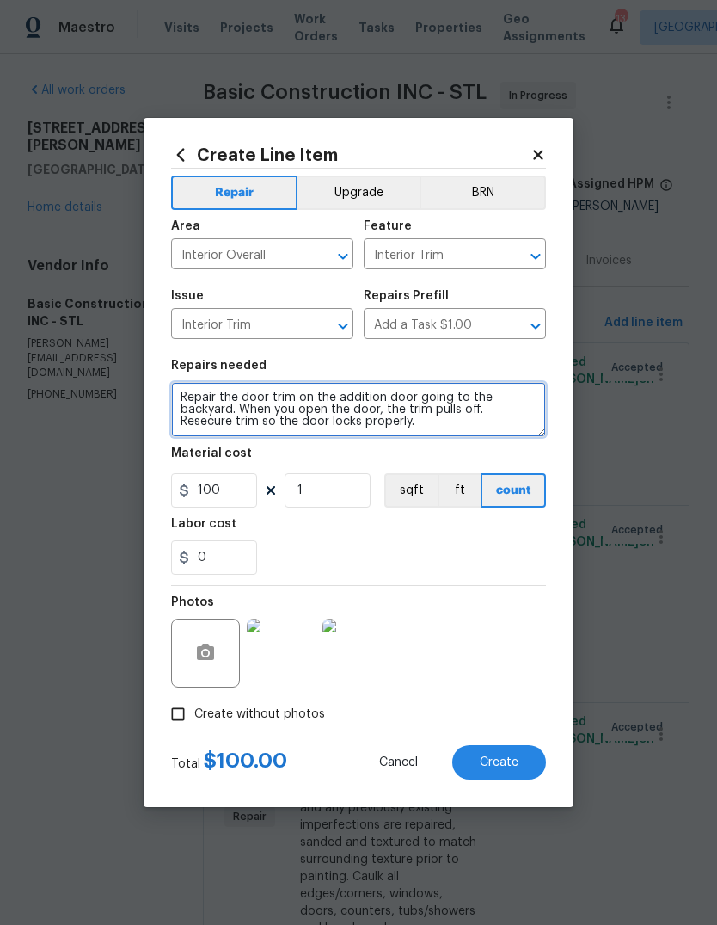
click at [388, 420] on textarea "Repair the door trim on the addition door going to the backyard. When you open …" at bounding box center [358, 409] width 375 height 55
click at [388, 410] on textarea "Repair the door trim on the addition door going to the backyard. When you open …" at bounding box center [358, 409] width 375 height 55
click at [476, 413] on textarea "Repair the door trim on the addition door going to the backyard. When you open …" at bounding box center [358, 409] width 375 height 55
click at [455, 427] on textarea "Repair the door trim on the addition door going to the backyard. When you open …" at bounding box center [358, 409] width 375 height 55
type textarea "Repair the door trim on the addition door going to the backyard. When you open …"
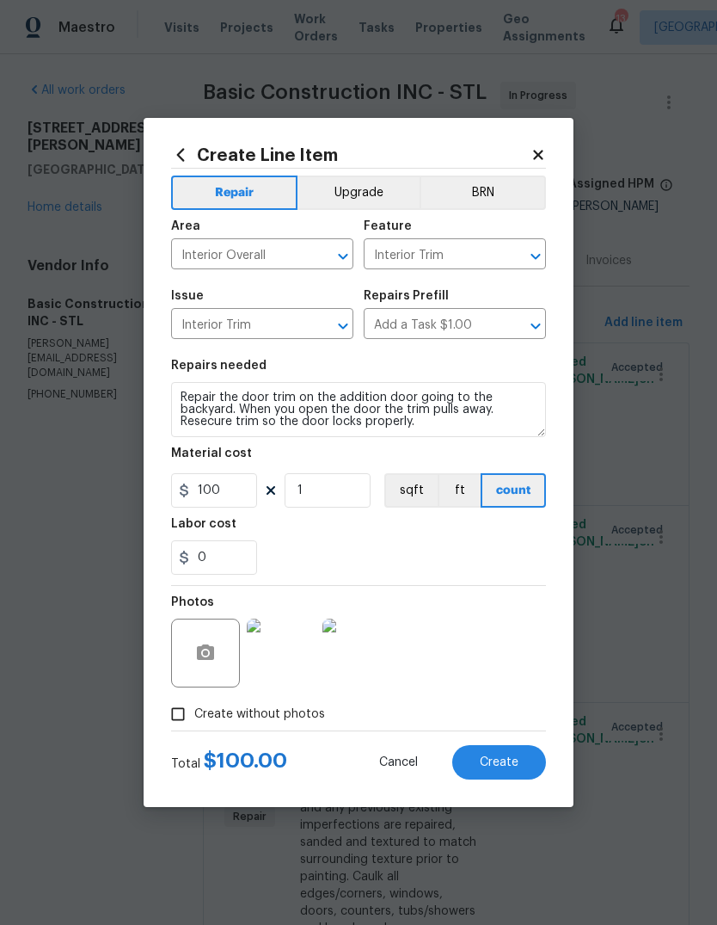
click at [451, 551] on div "0" at bounding box center [358, 557] width 375 height 34
click at [517, 760] on span "Create" at bounding box center [499, 762] width 39 height 13
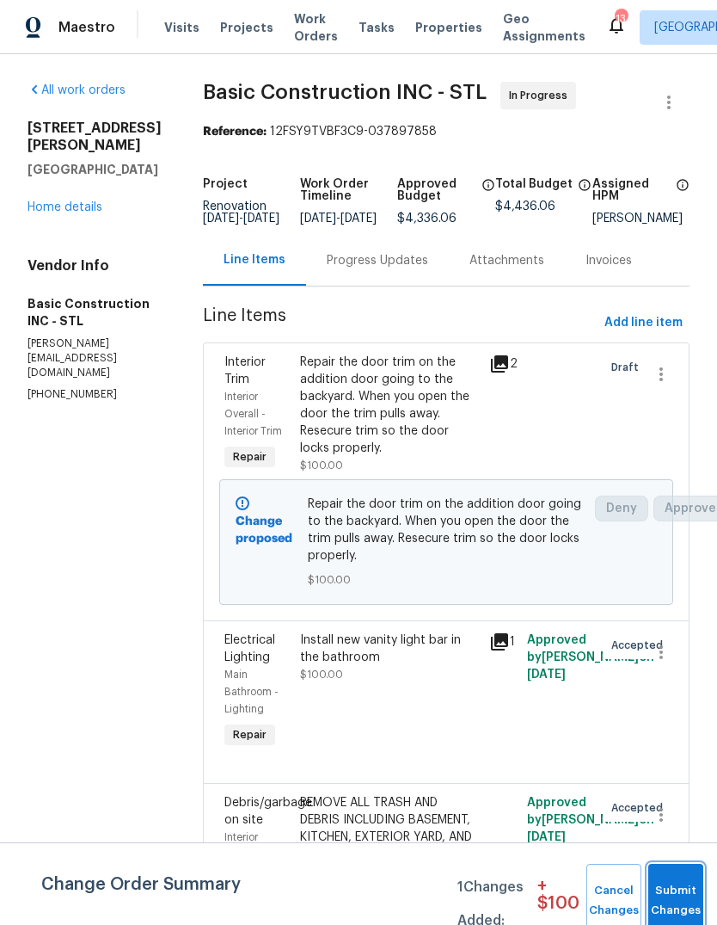
click at [672, 890] on button "Submit Changes" at bounding box center [676, 901] width 55 height 74
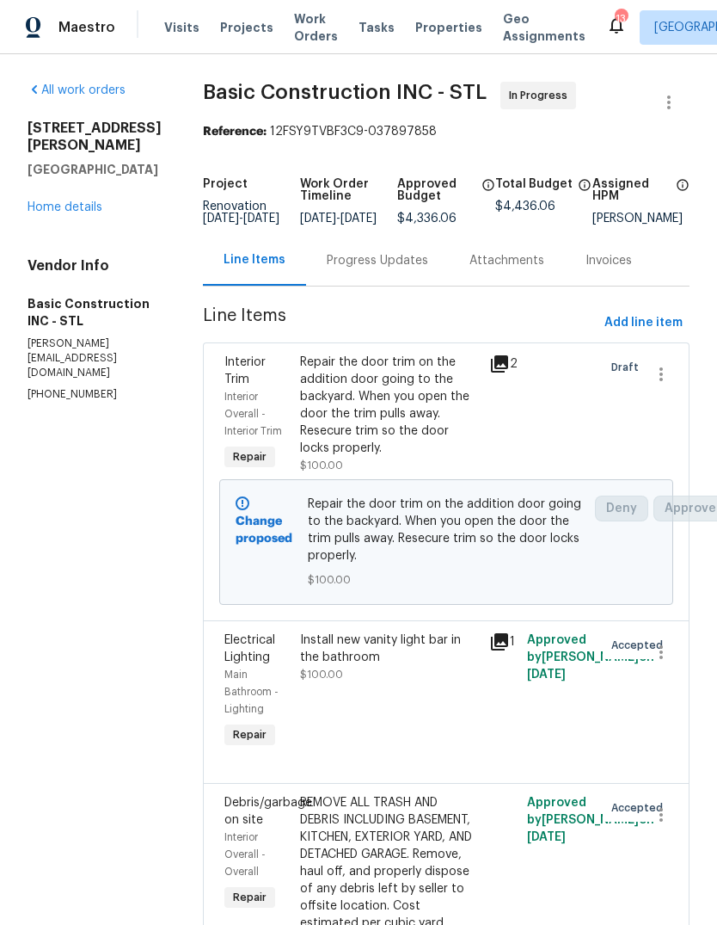
click at [89, 213] on link "Home details" at bounding box center [65, 207] width 75 height 12
